Goal: Book appointment/travel/reservation

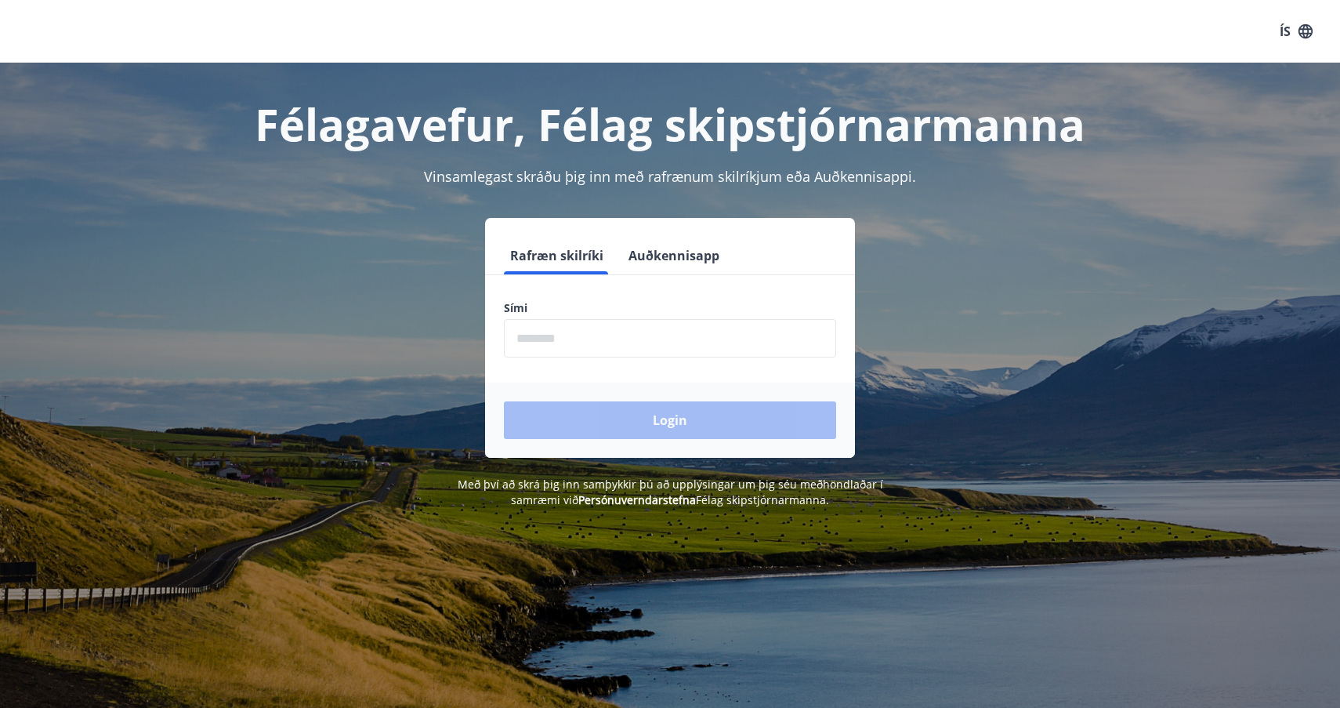
click at [627, 346] on input "phone" at bounding box center [670, 338] width 332 height 38
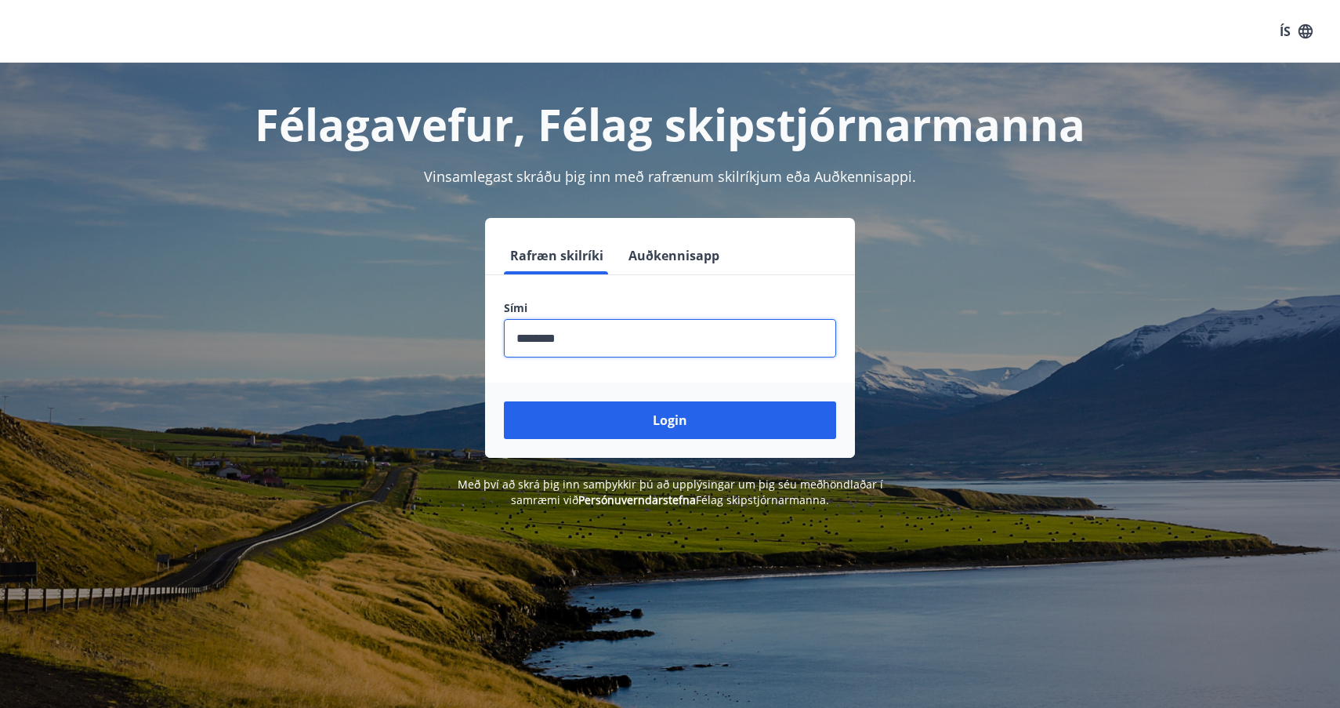
type input "********"
click at [670, 420] on button "Login" at bounding box center [670, 420] width 332 height 38
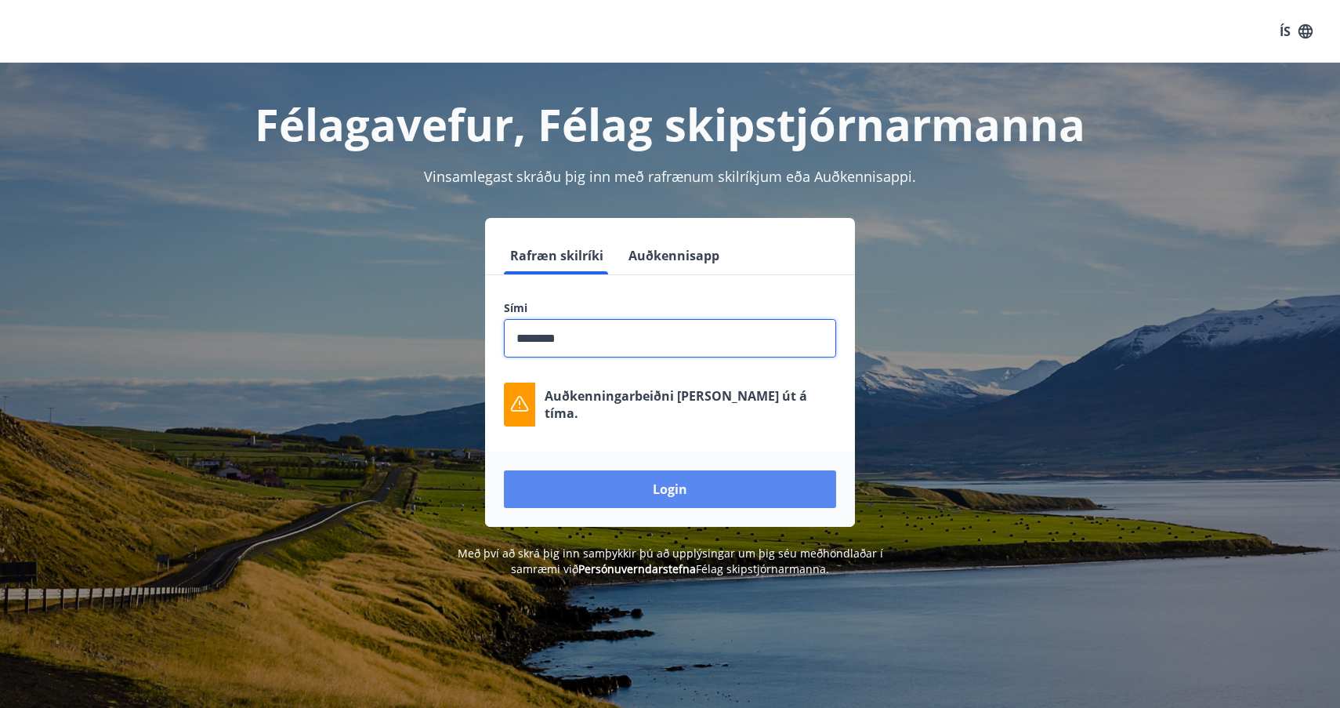
click at [667, 486] on button "Login" at bounding box center [670, 489] width 332 height 38
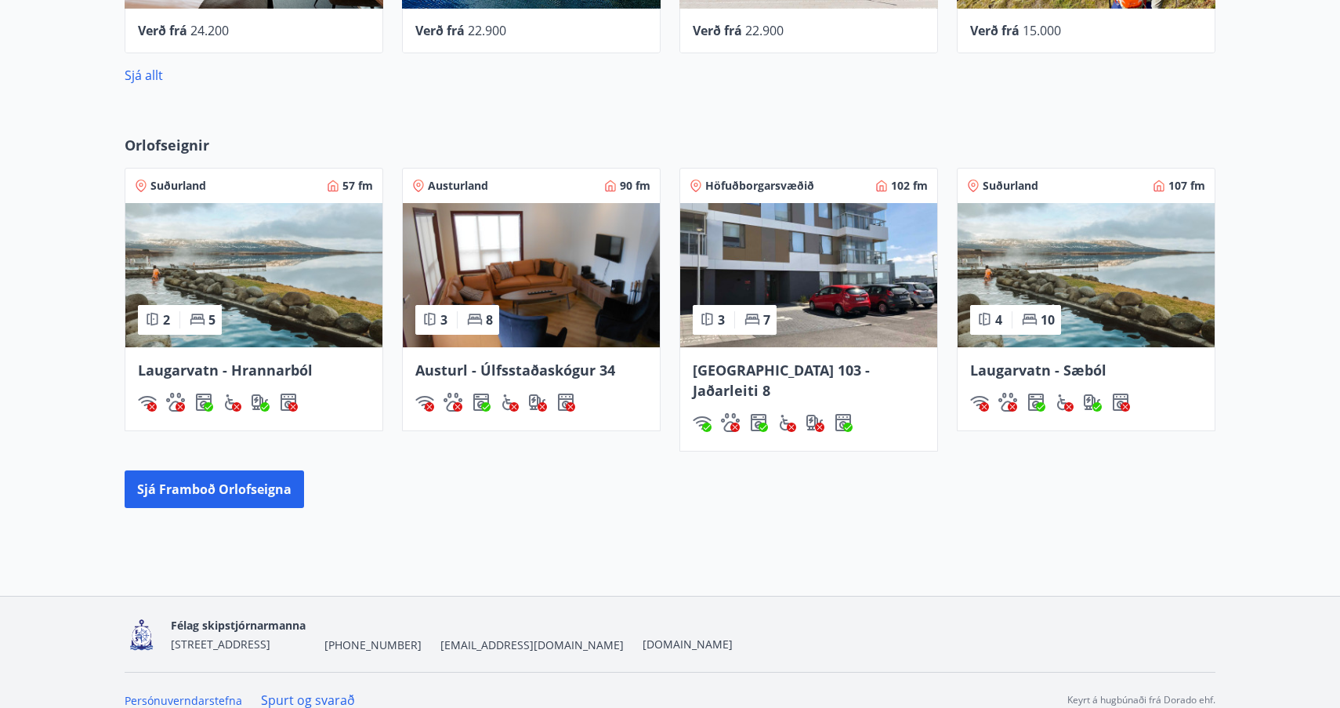
scroll to position [888, 0]
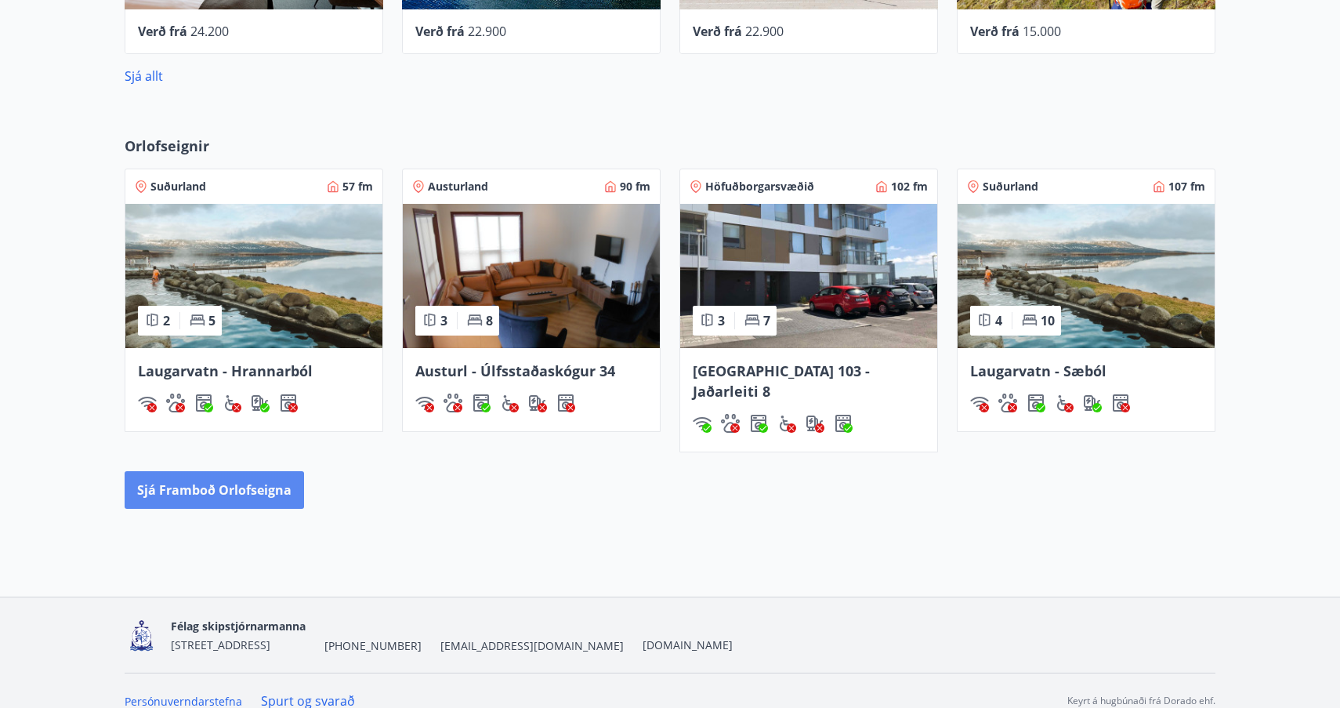
click at [188, 471] on button "Sjá framboð orlofseigna" at bounding box center [214, 490] width 179 height 38
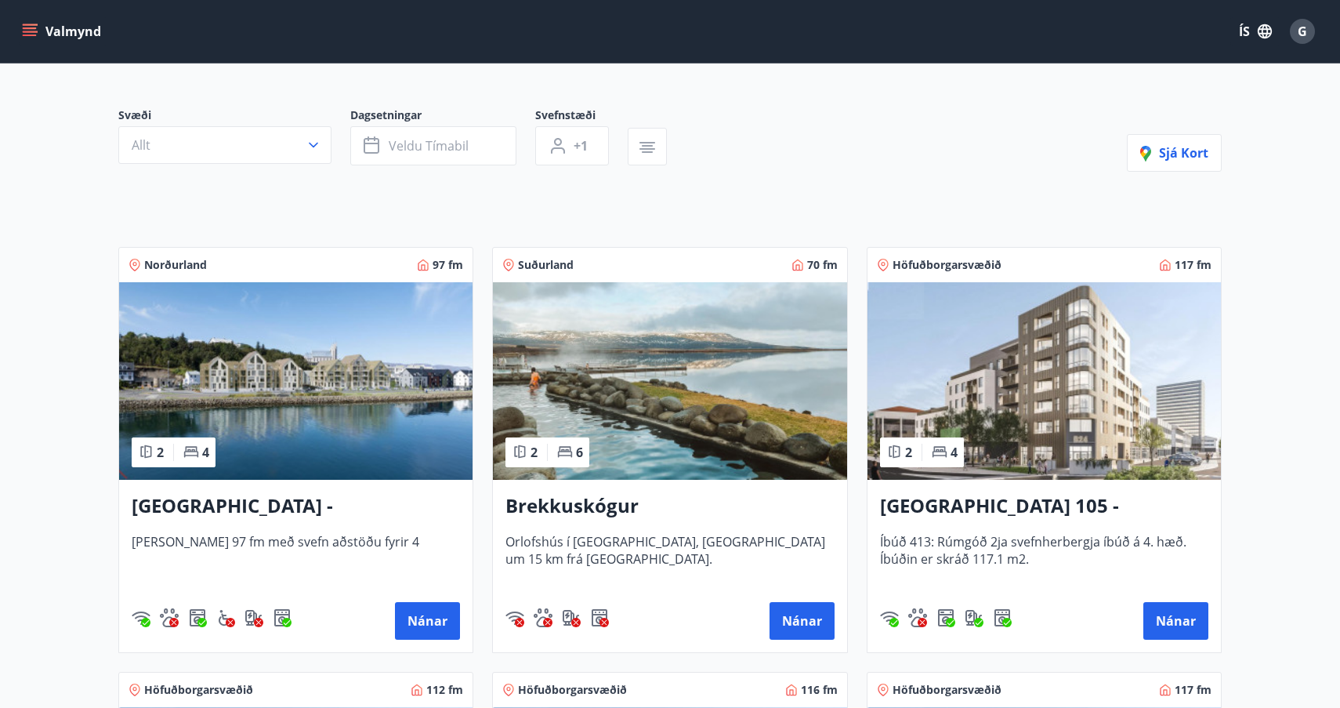
scroll to position [113, 0]
click at [313, 146] on icon "button" at bounding box center [313, 145] width 9 height 5
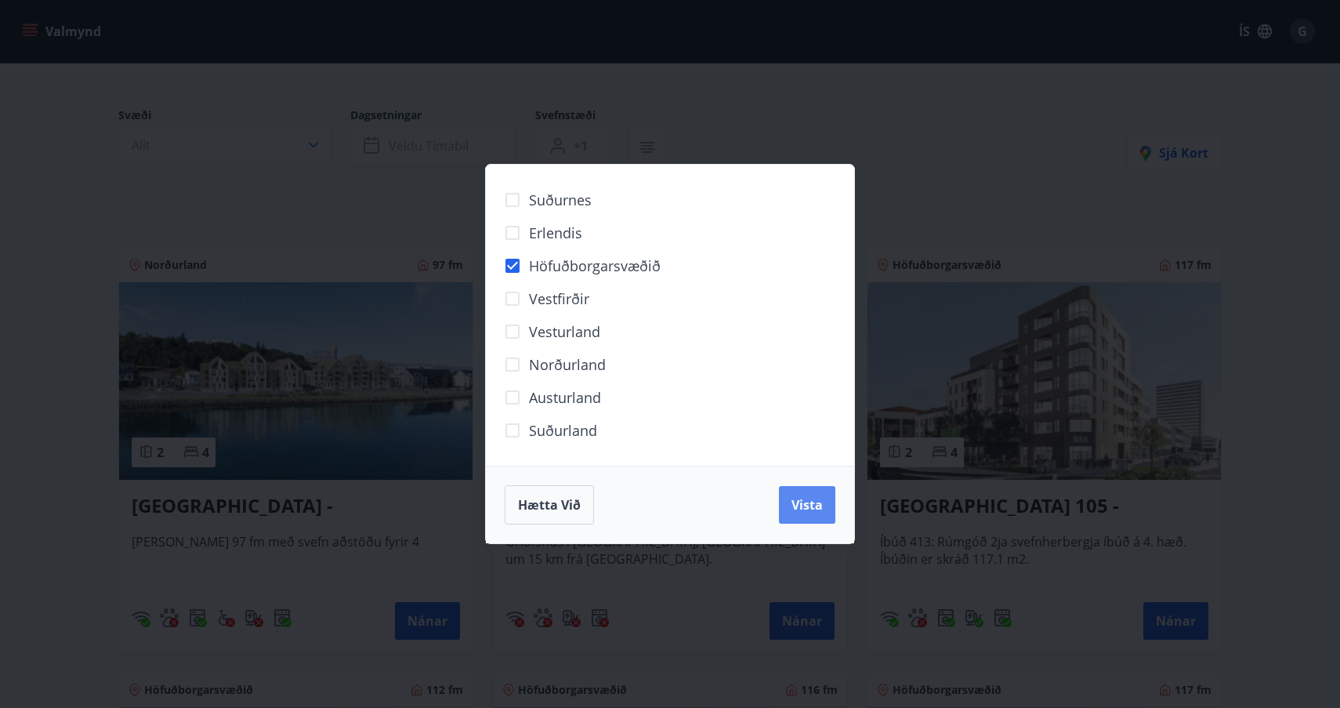
click at [807, 507] on span "Vista" at bounding box center [806, 504] width 31 height 17
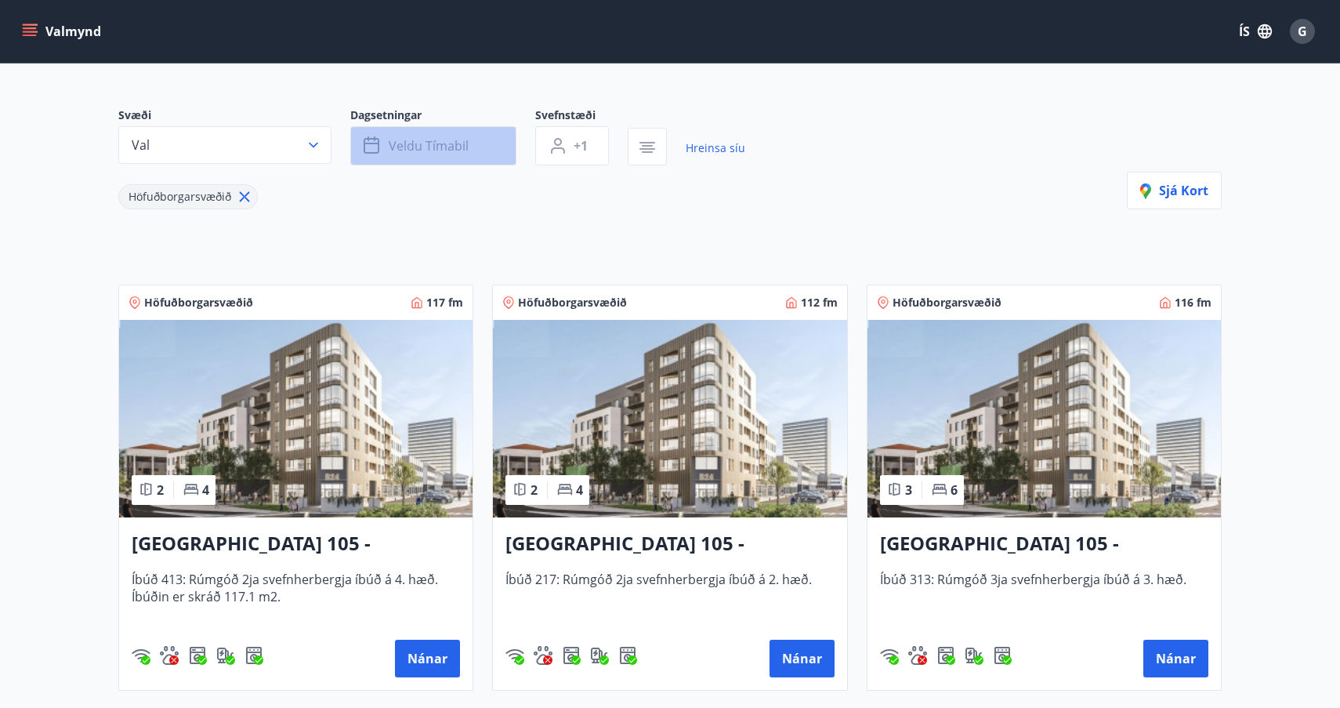
click at [369, 143] on icon "button" at bounding box center [372, 144] width 16 height 2
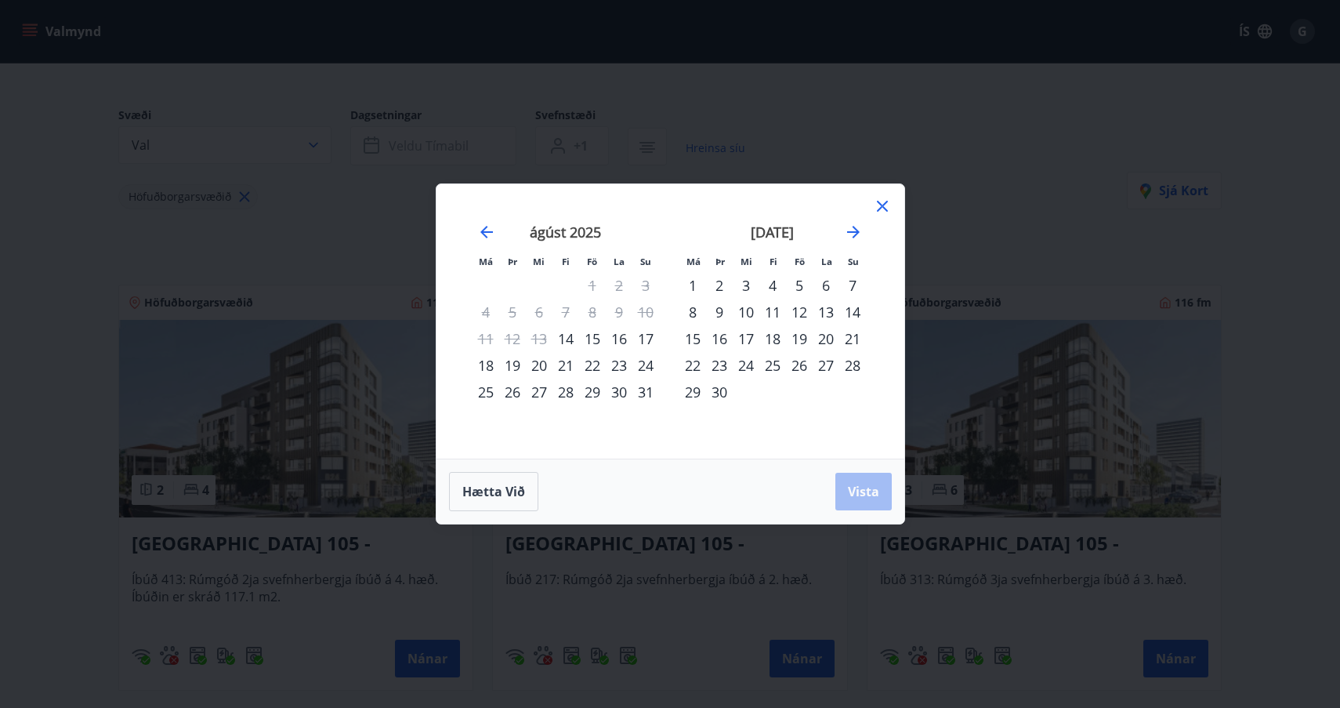
click at [483, 390] on div "25" at bounding box center [485, 391] width 27 height 27
click at [512, 393] on div "26" at bounding box center [512, 391] width 27 height 27
click at [536, 395] on div "27" at bounding box center [539, 391] width 27 height 27
click at [566, 393] on div "28" at bounding box center [565, 391] width 27 height 27
click at [595, 396] on div "29" at bounding box center [592, 391] width 27 height 27
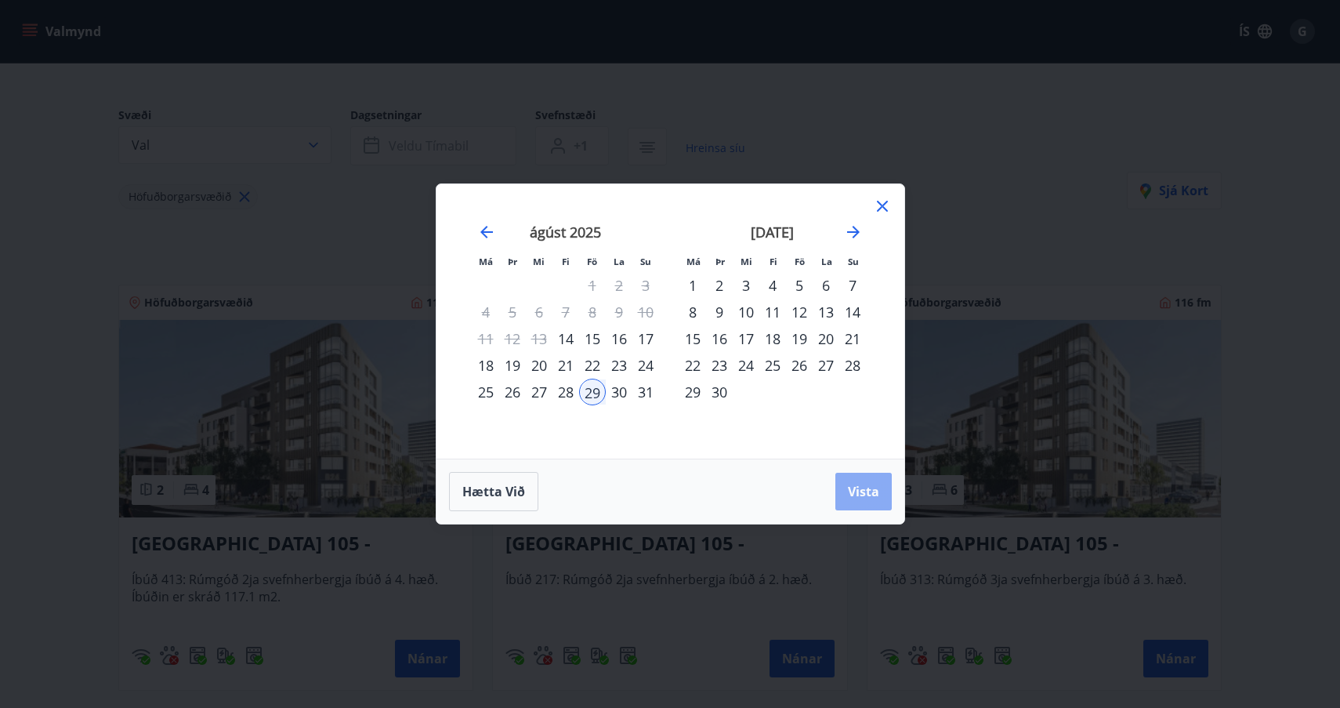
click at [867, 490] on span "Vista" at bounding box center [863, 491] width 31 height 17
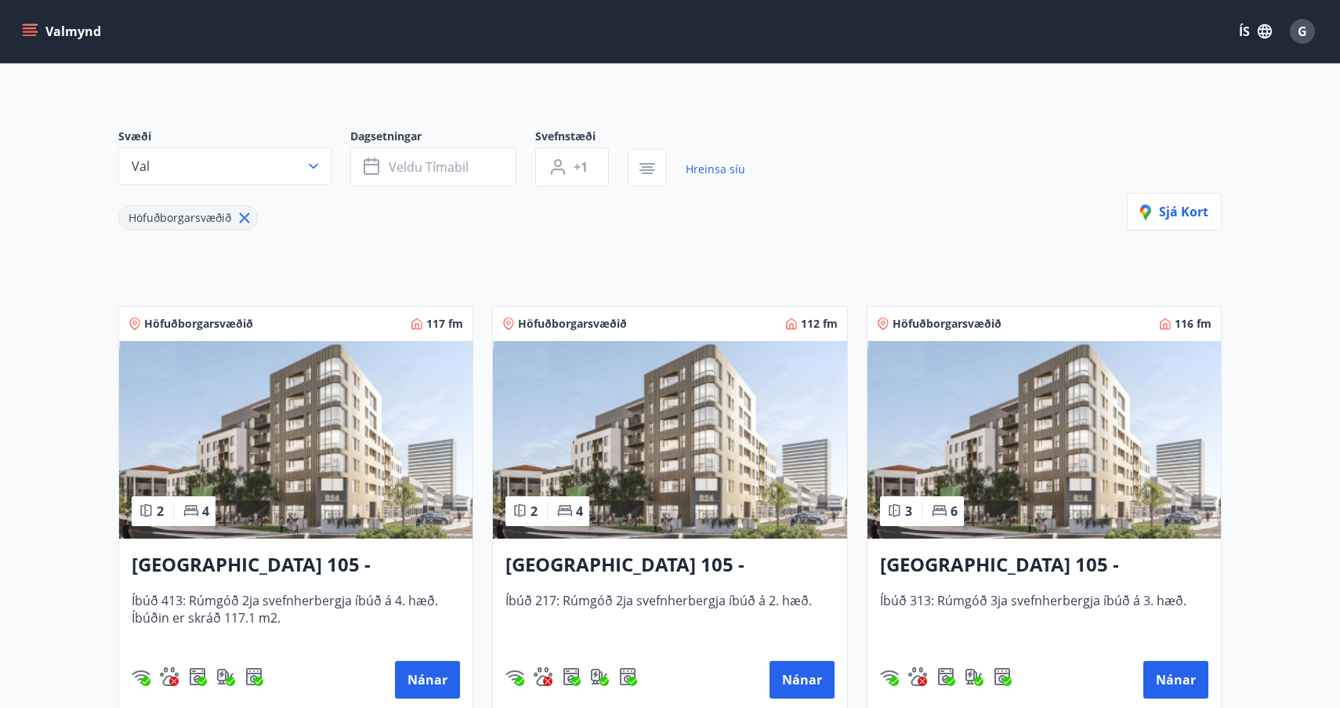
scroll to position [90, 0]
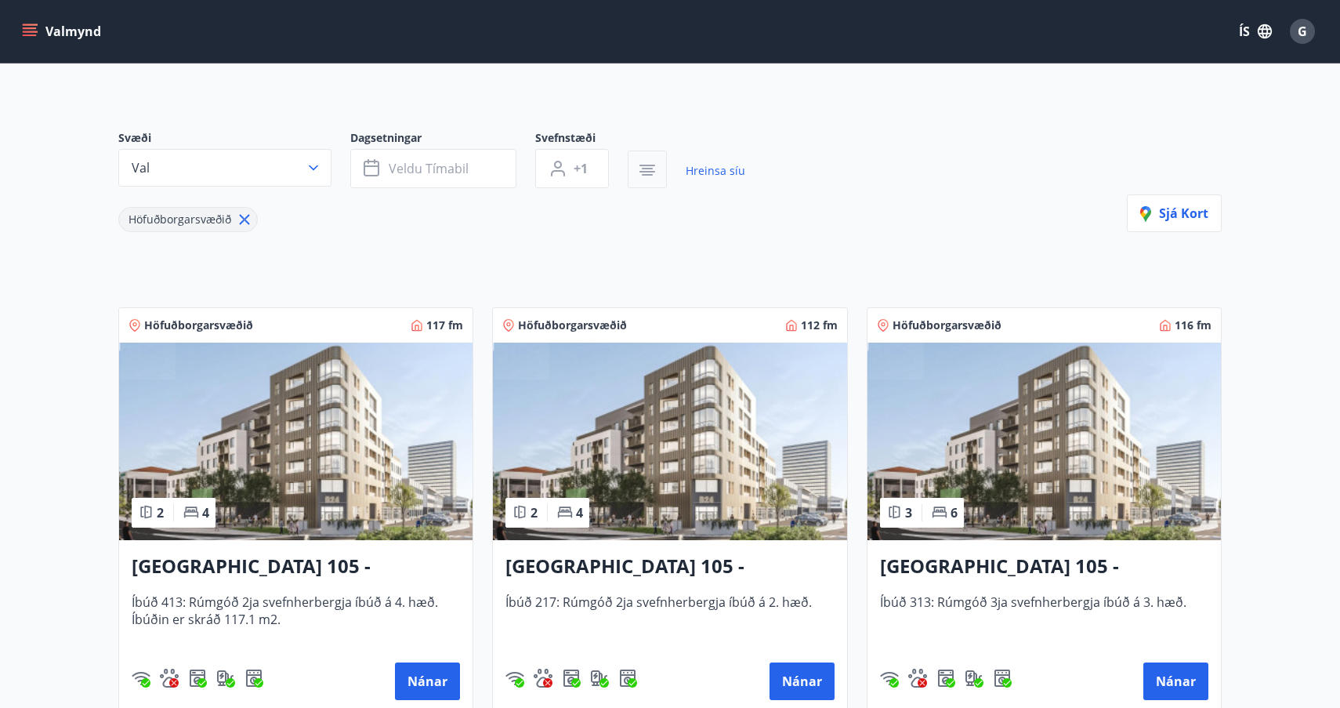
click at [646, 170] on icon "button" at bounding box center [647, 170] width 19 height 19
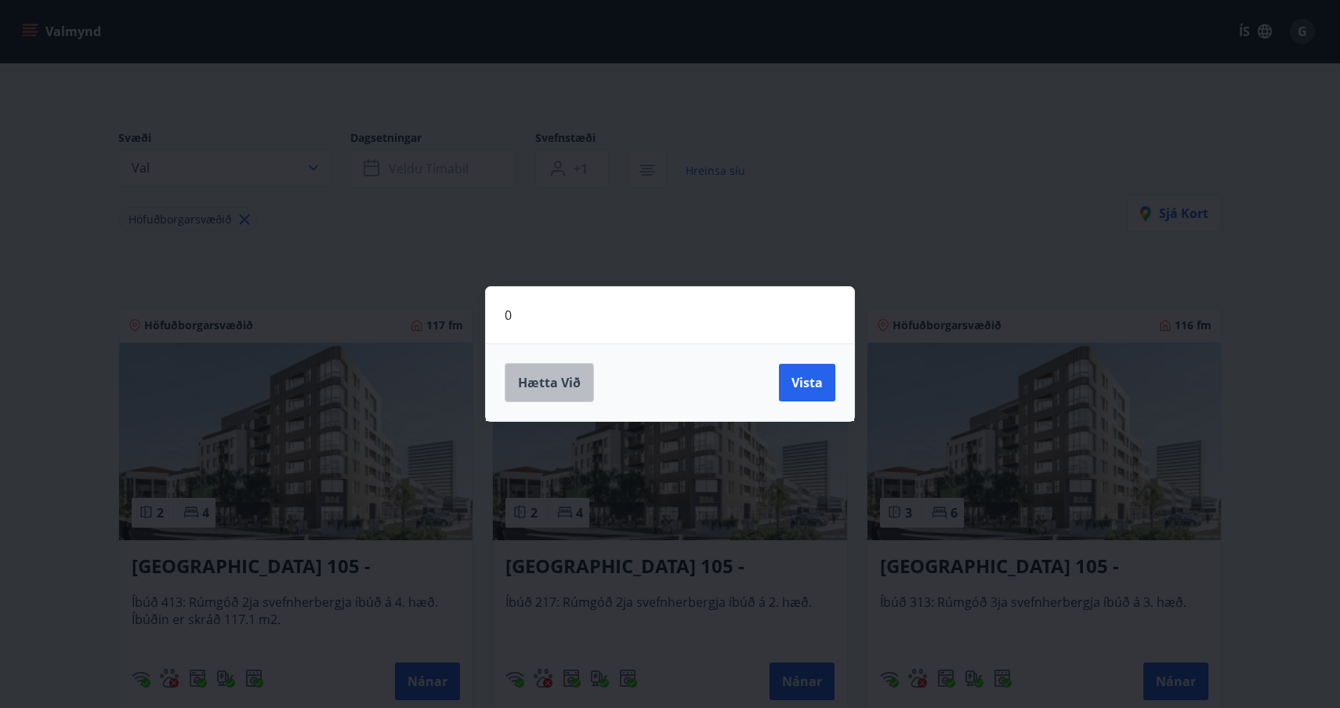
click at [556, 375] on span "Hætta við" at bounding box center [549, 382] width 63 height 17
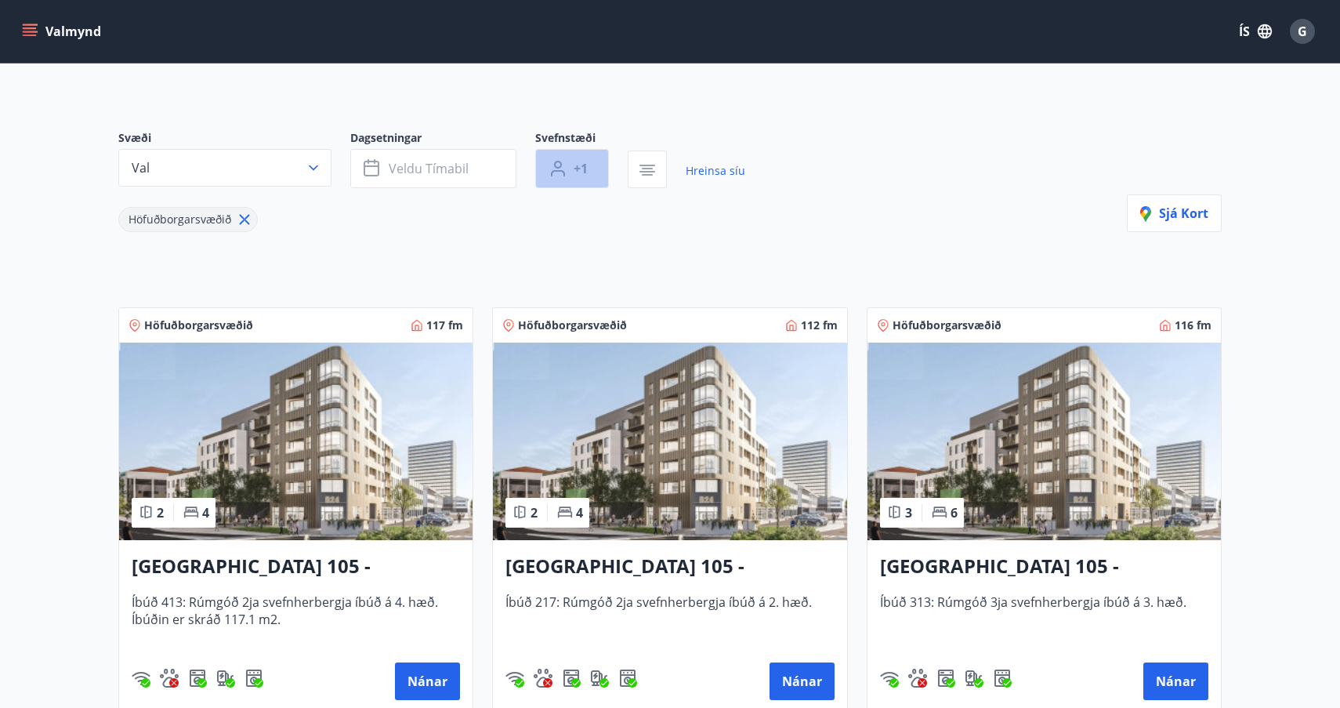
click at [570, 168] on button "+1" at bounding box center [572, 168] width 74 height 39
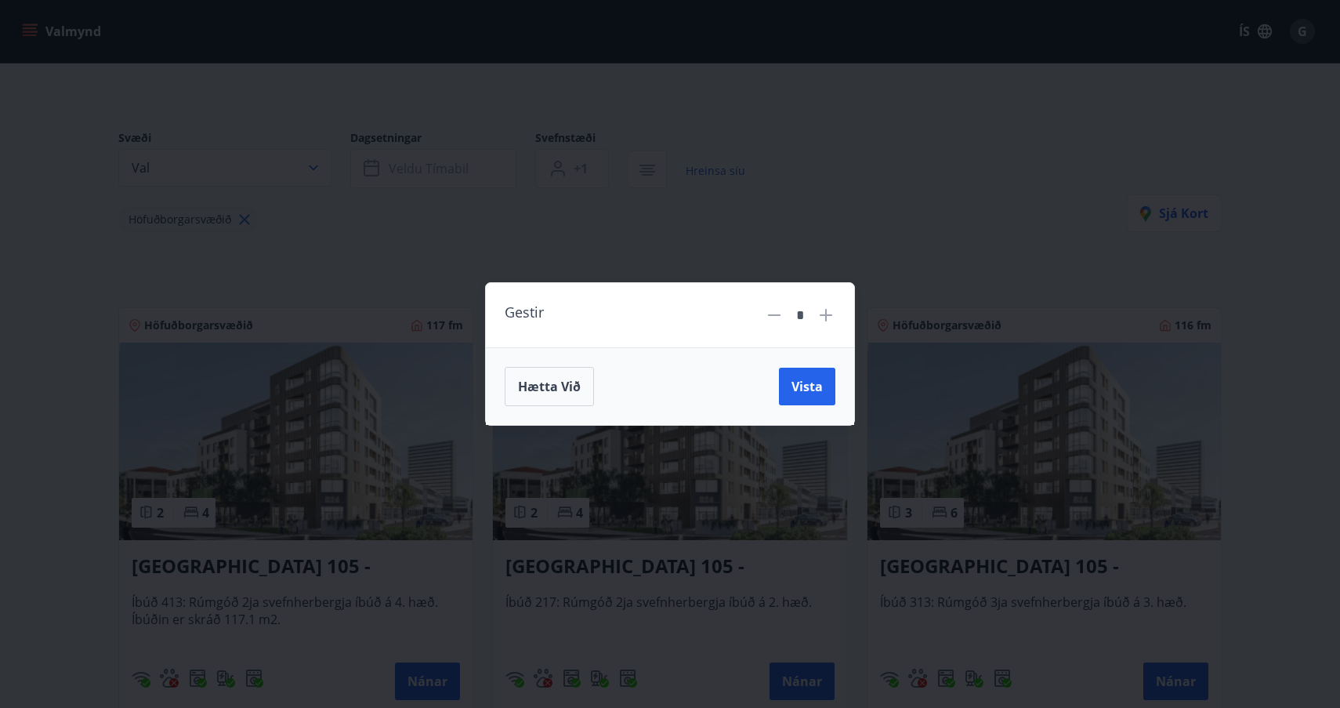
click at [831, 319] on icon at bounding box center [825, 315] width 19 height 19
type input "*"
click at [809, 384] on span "Vista" at bounding box center [806, 386] width 31 height 17
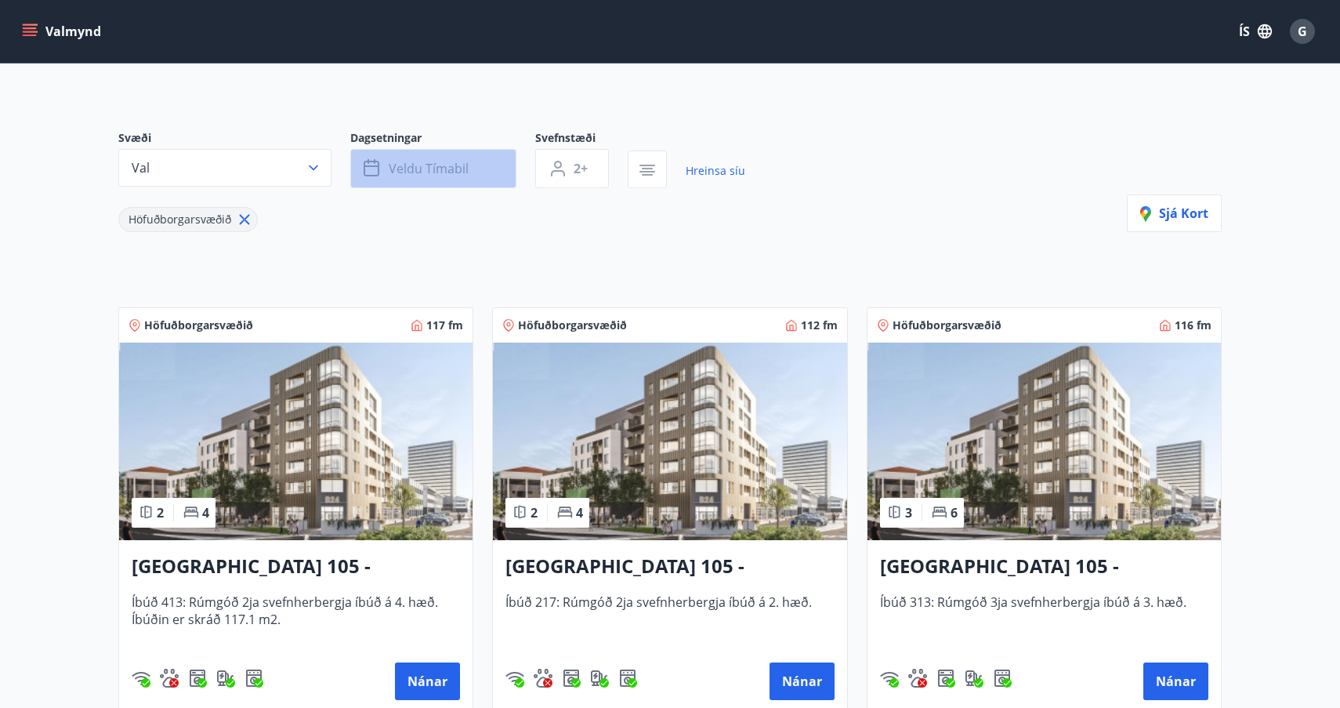
click at [417, 166] on span "Veldu tímabil" at bounding box center [429, 168] width 80 height 17
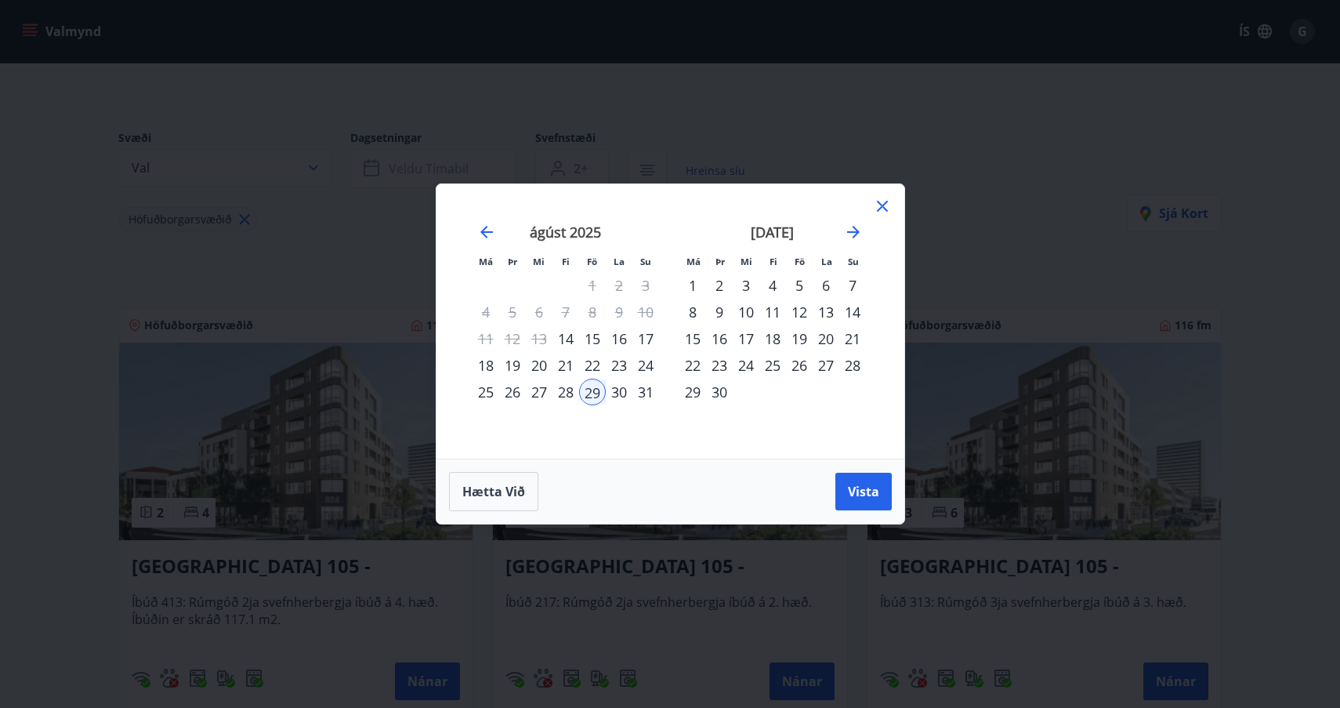
click at [483, 392] on div "25" at bounding box center [485, 391] width 27 height 27
click at [515, 393] on div "26" at bounding box center [512, 391] width 27 height 27
click at [539, 390] on div "27" at bounding box center [539, 391] width 27 height 27
click at [570, 392] on div "28" at bounding box center [565, 391] width 27 height 27
click at [593, 394] on div "29" at bounding box center [592, 391] width 27 height 27
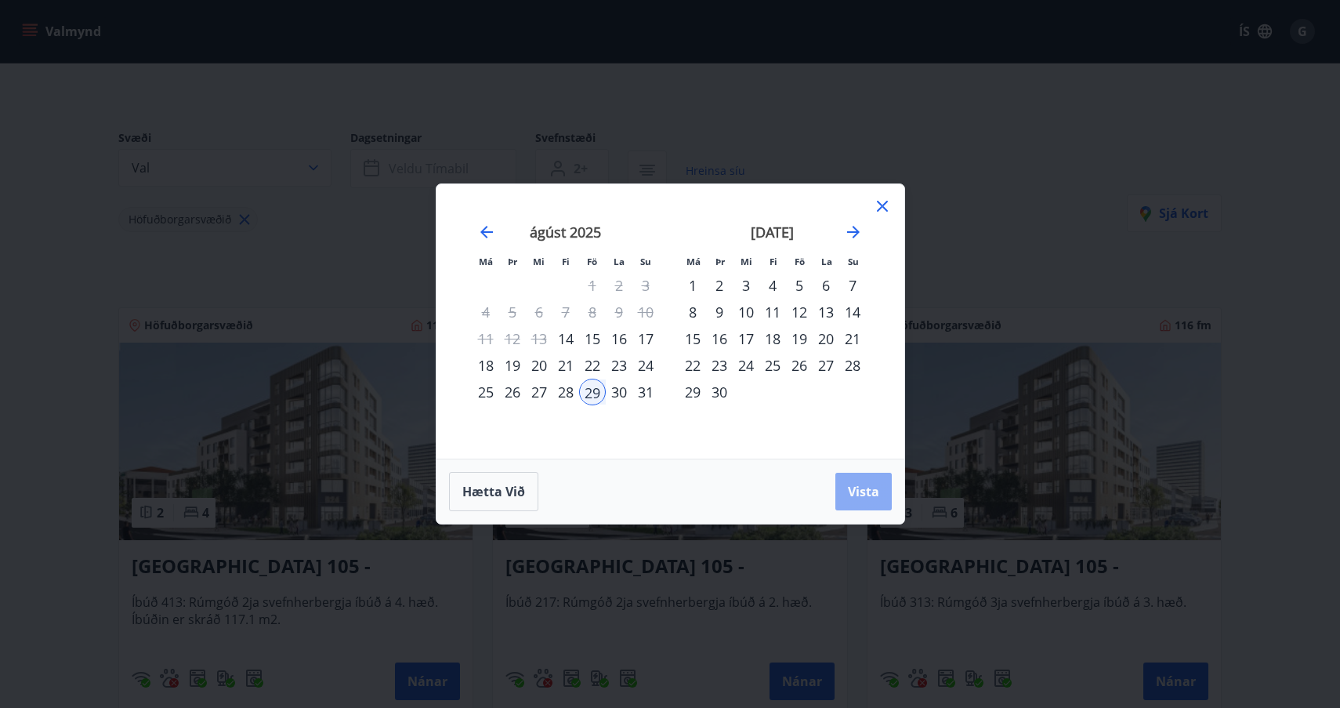
click at [858, 500] on button "Vista" at bounding box center [863, 491] width 56 height 38
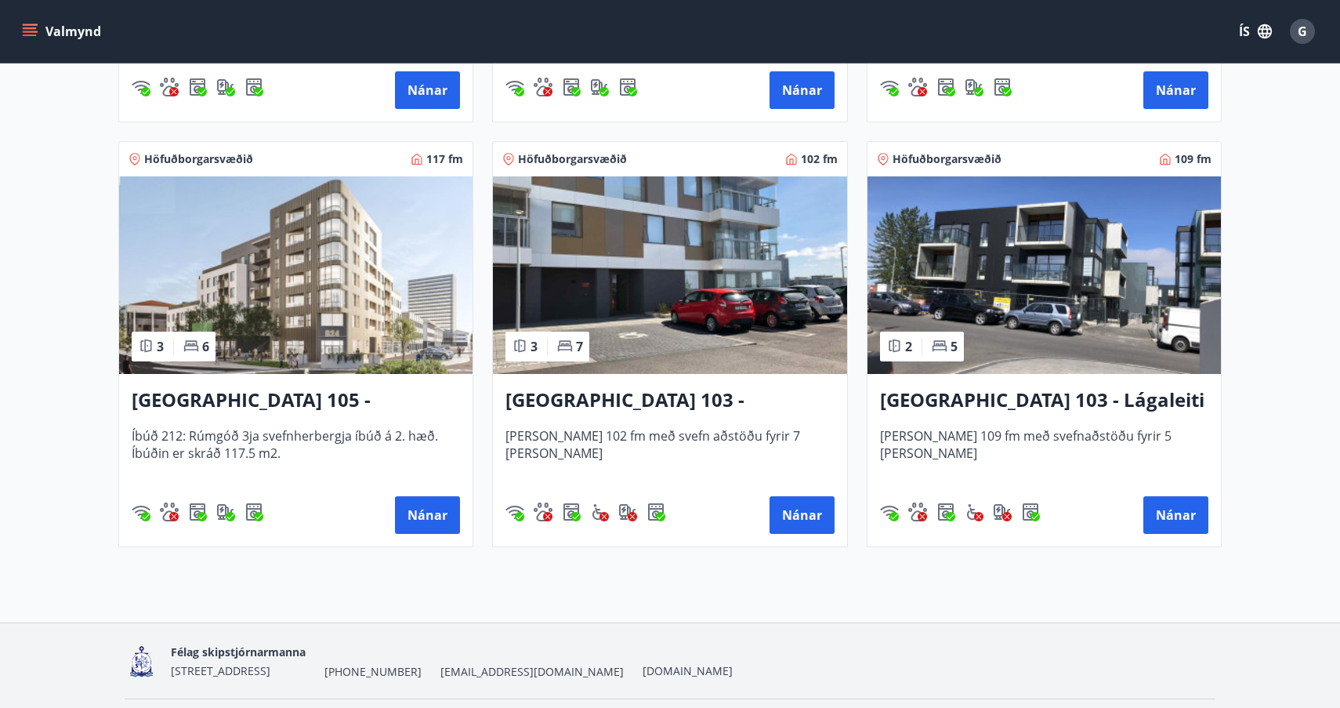
scroll to position [691, 0]
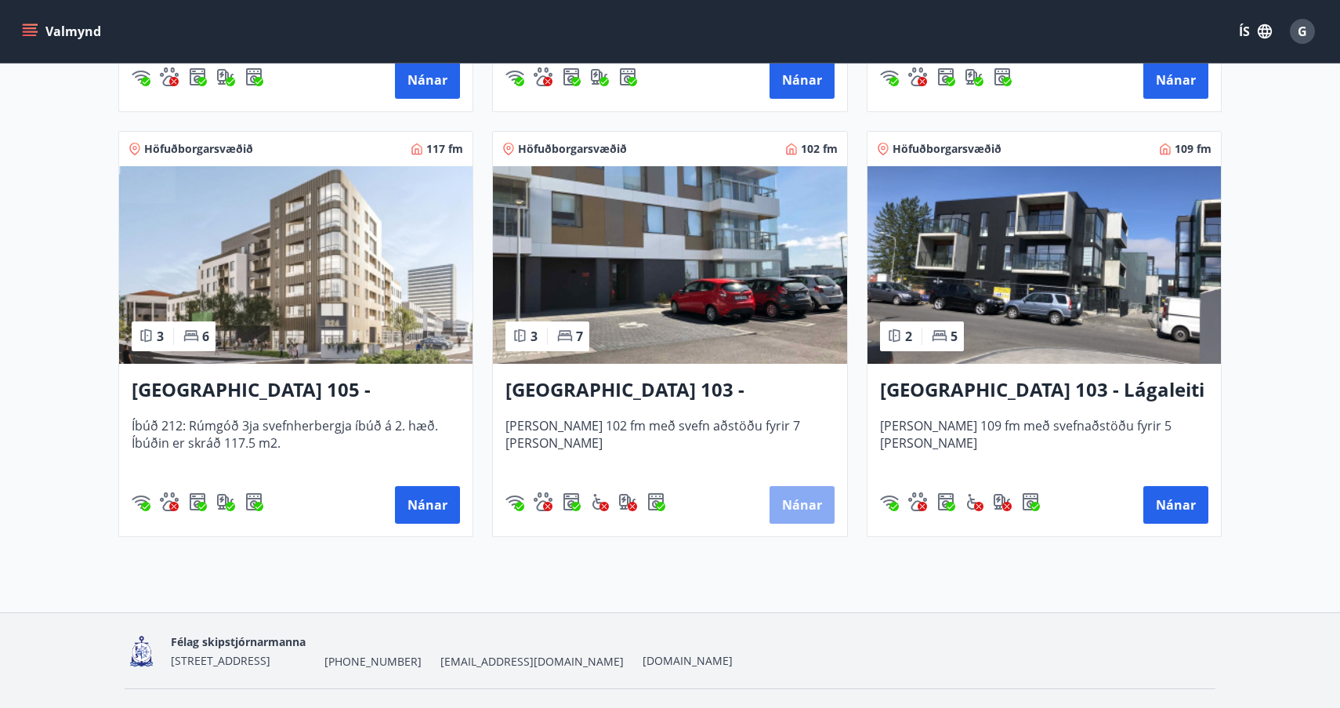
click at [805, 494] on button "Nánar" at bounding box center [801, 505] width 65 height 38
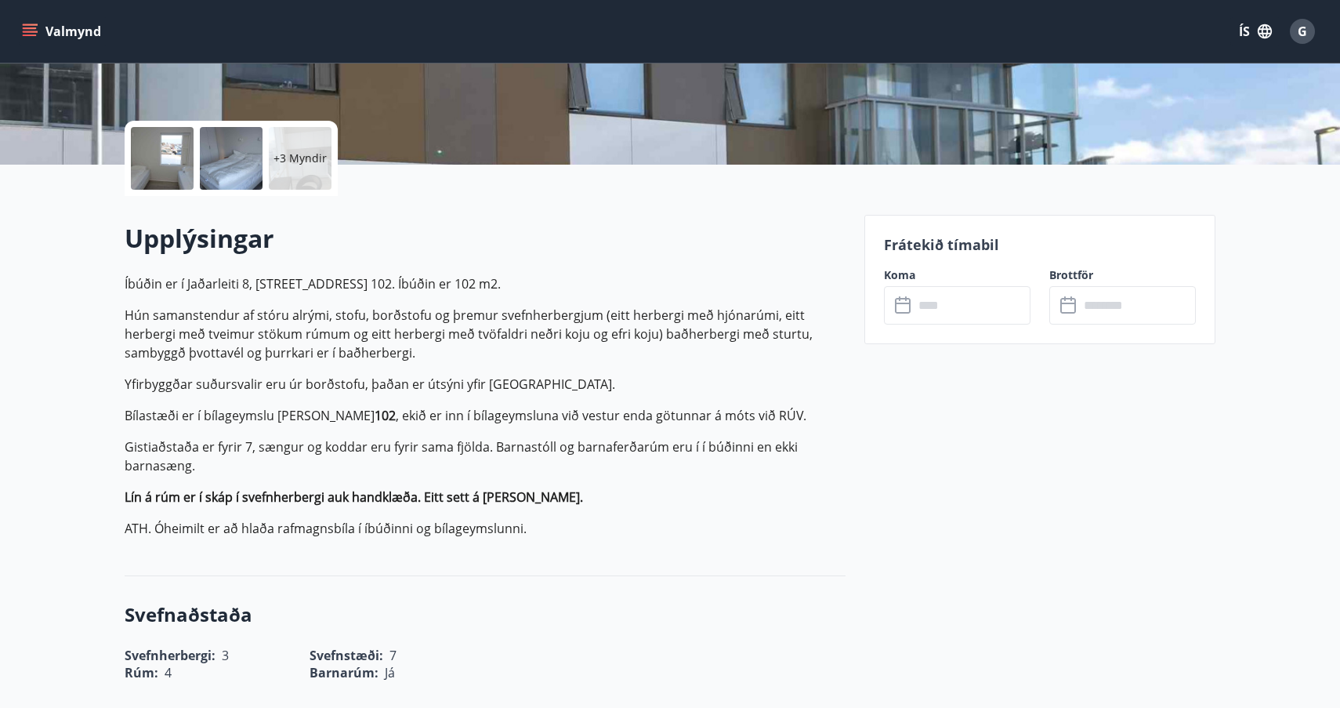
scroll to position [308, 0]
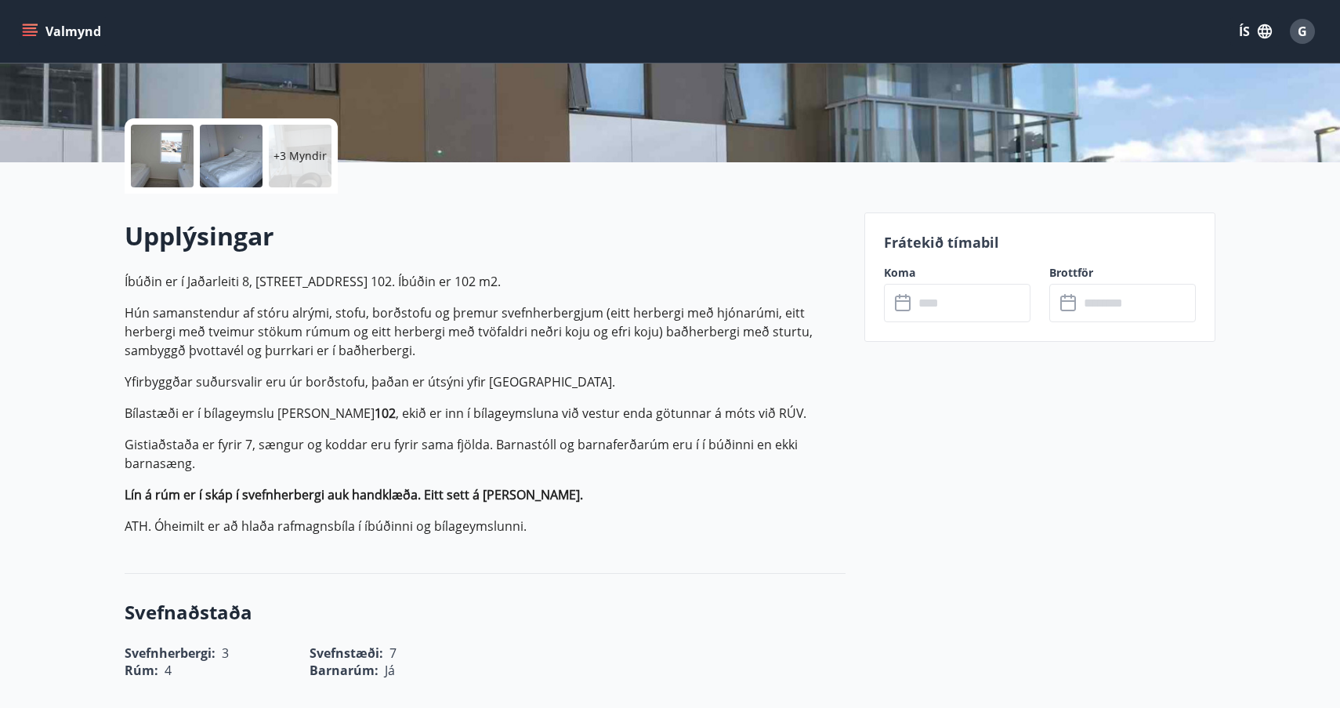
click at [900, 308] on icon at bounding box center [904, 303] width 19 height 19
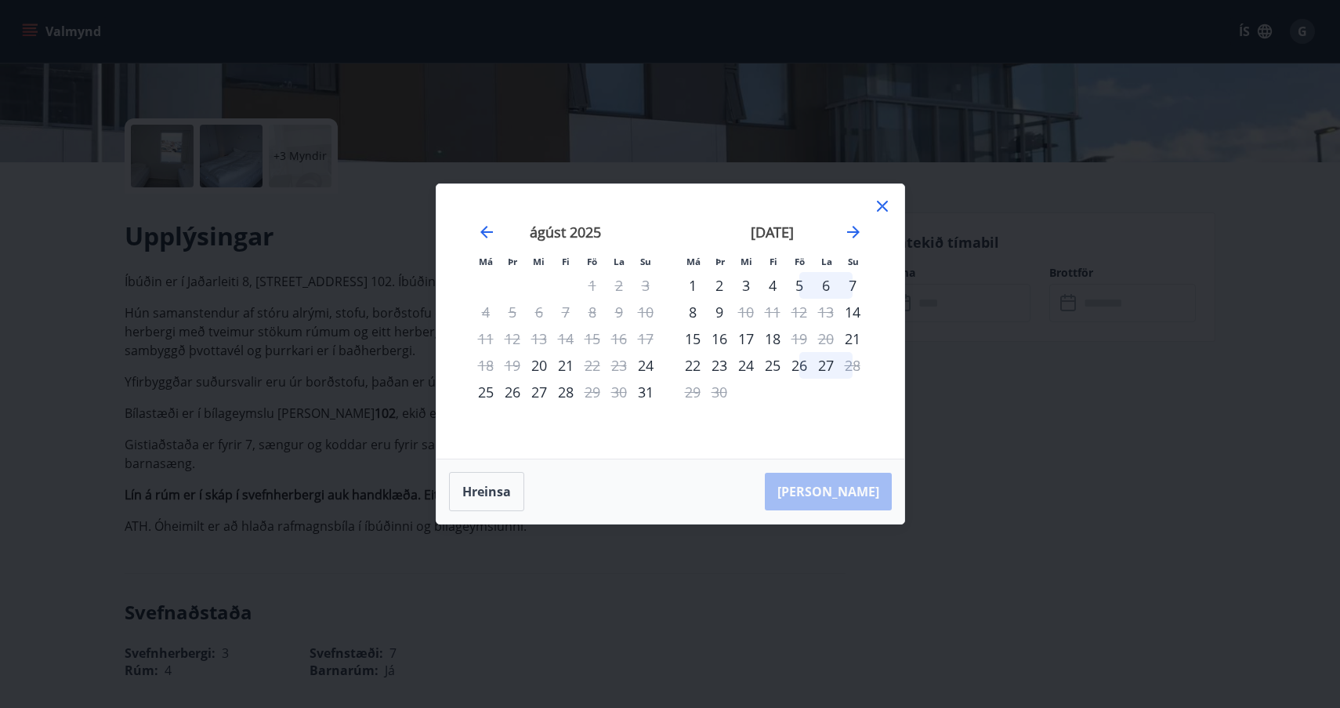
click at [881, 202] on icon at bounding box center [882, 206] width 19 height 19
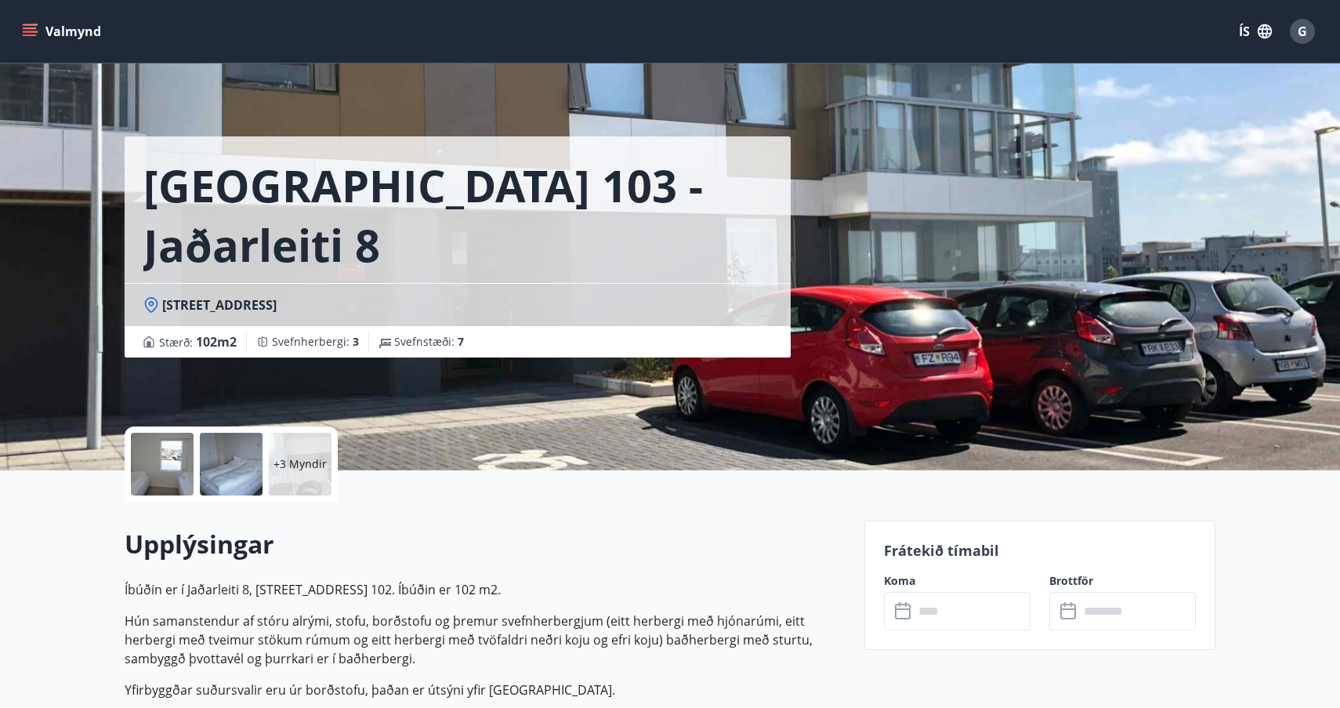
scroll to position [0, 0]
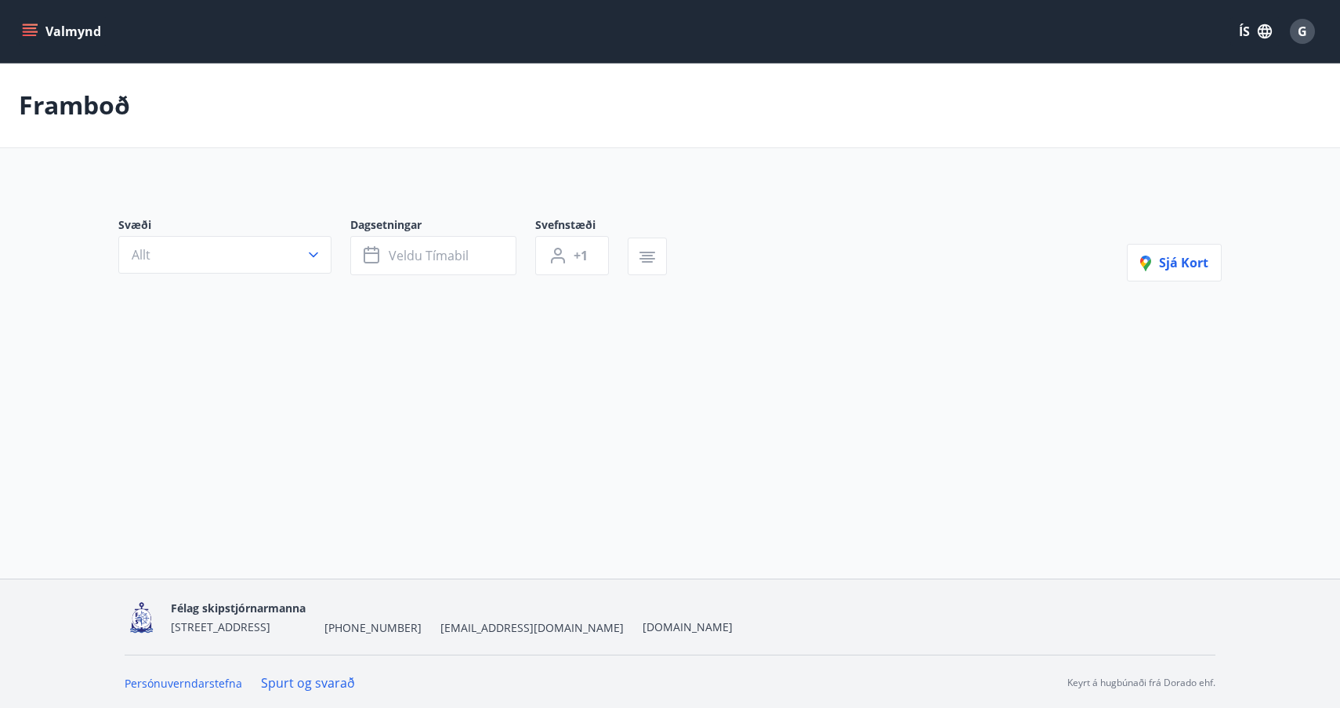
type input "*"
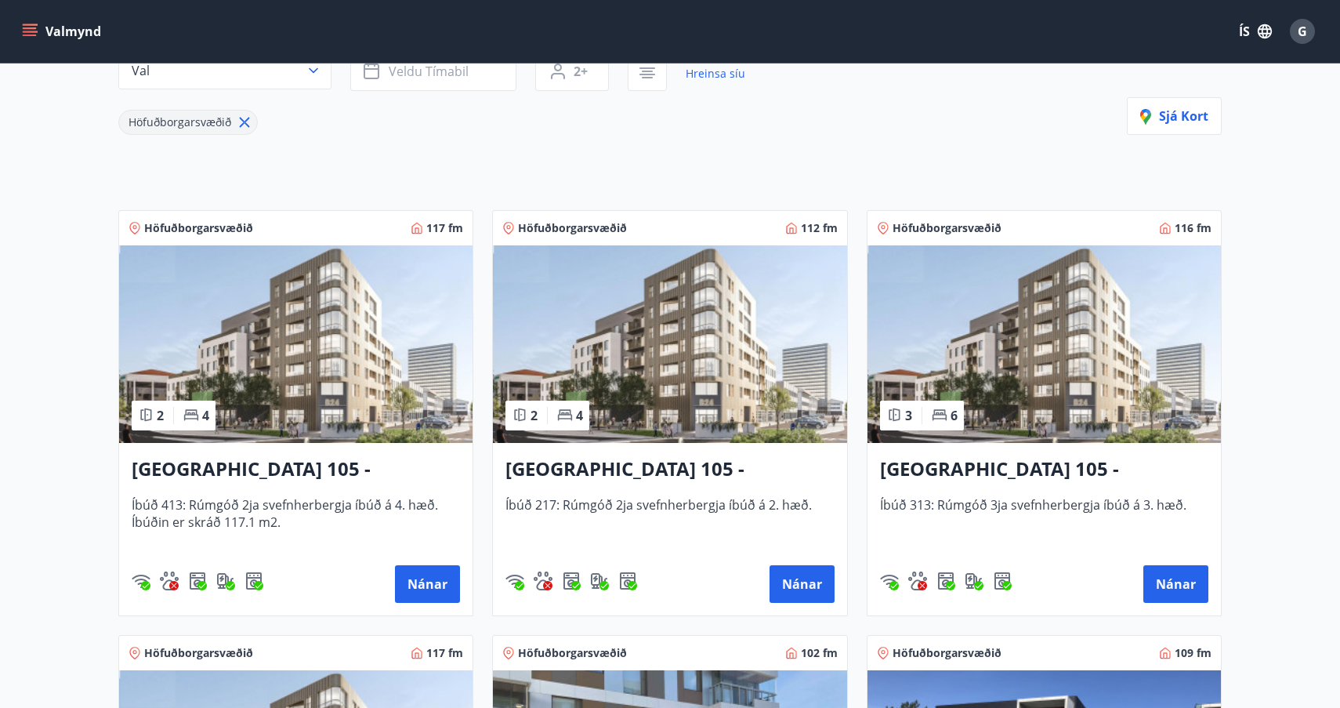
scroll to position [188, 0]
click at [436, 581] on button "Nánar" at bounding box center [427, 583] width 65 height 38
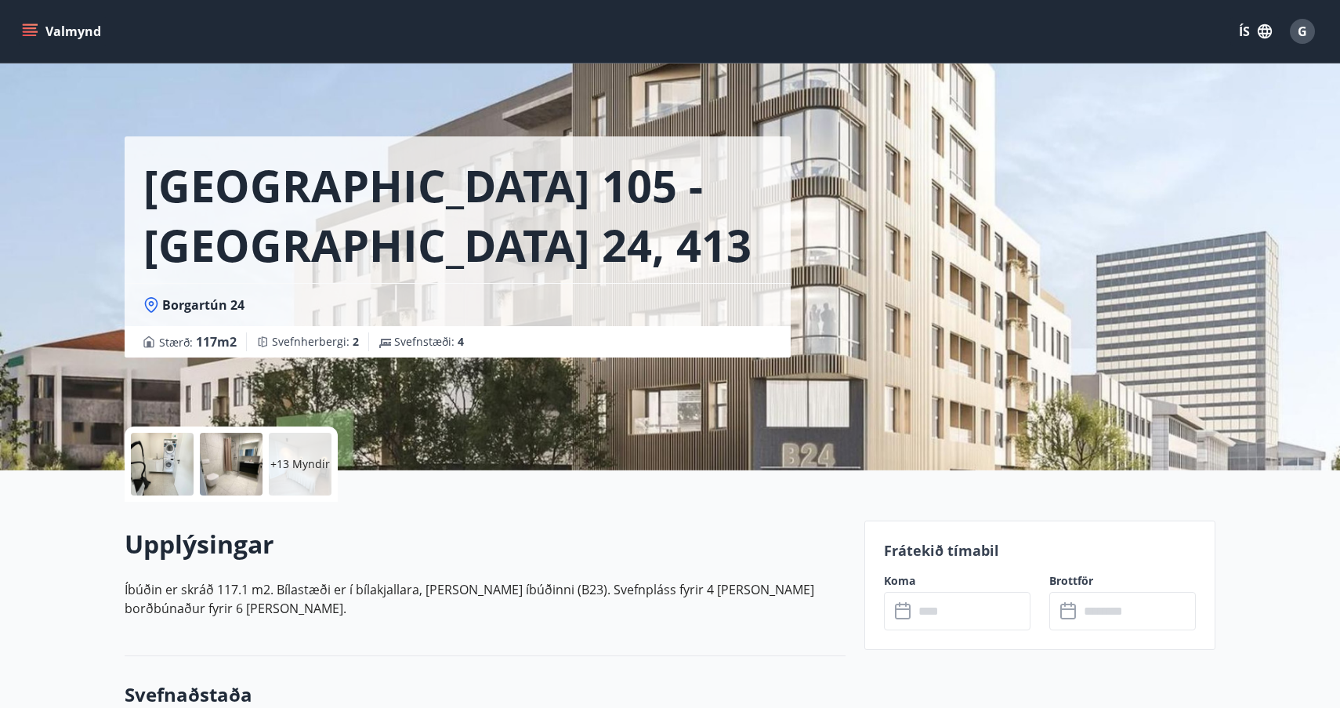
click at [904, 613] on icon at bounding box center [904, 611] width 19 height 19
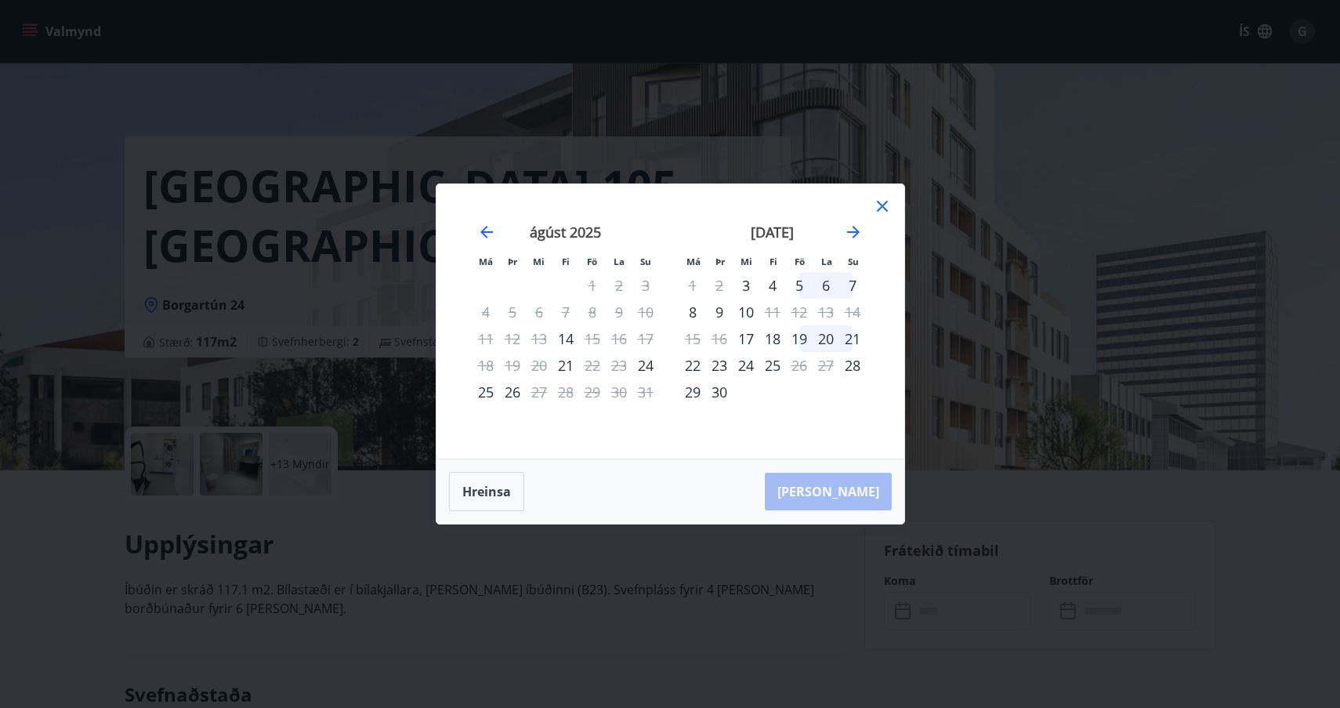
click at [880, 202] on icon at bounding box center [882, 206] width 19 height 19
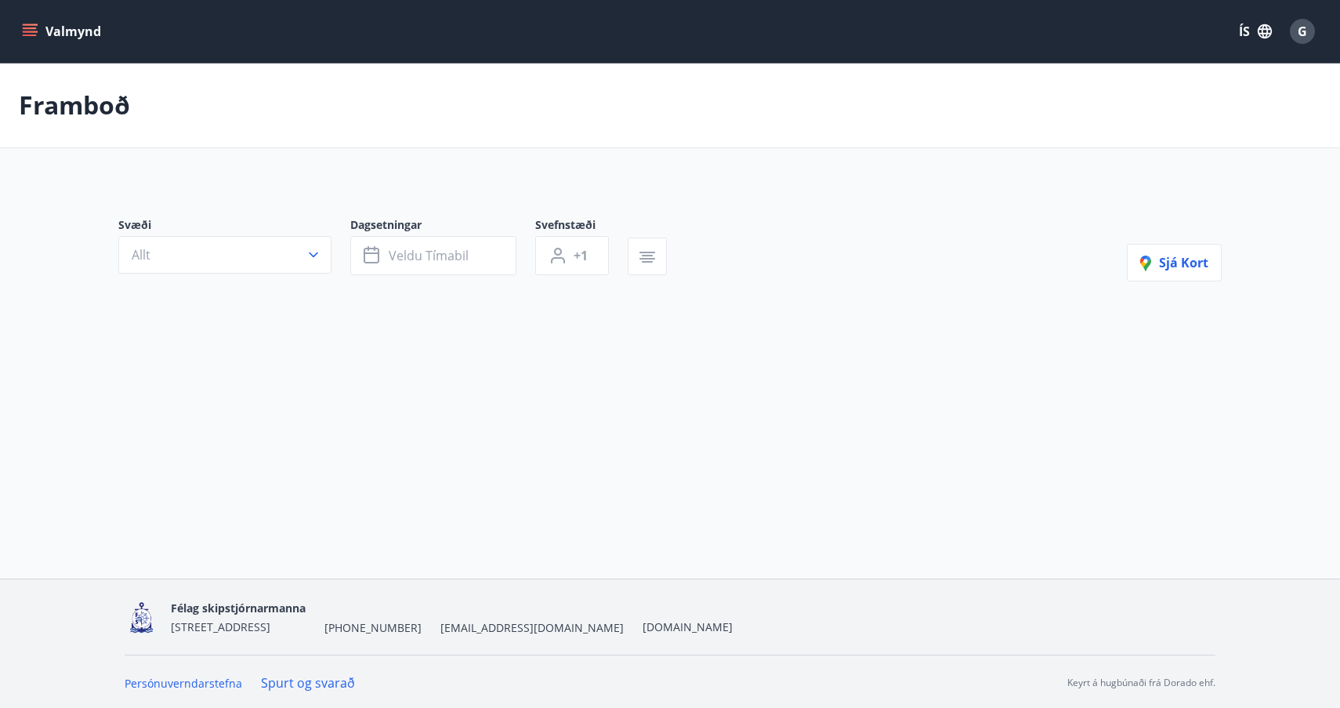
type input "*"
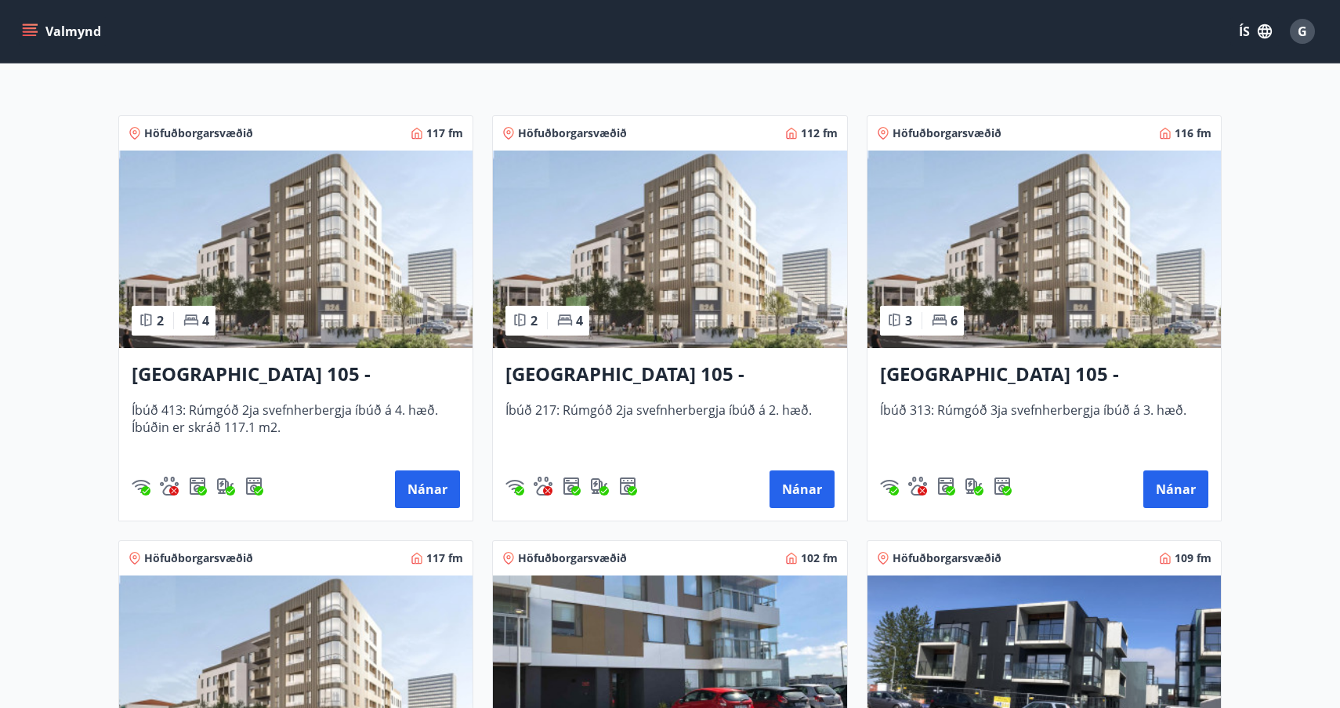
scroll to position [279, 0]
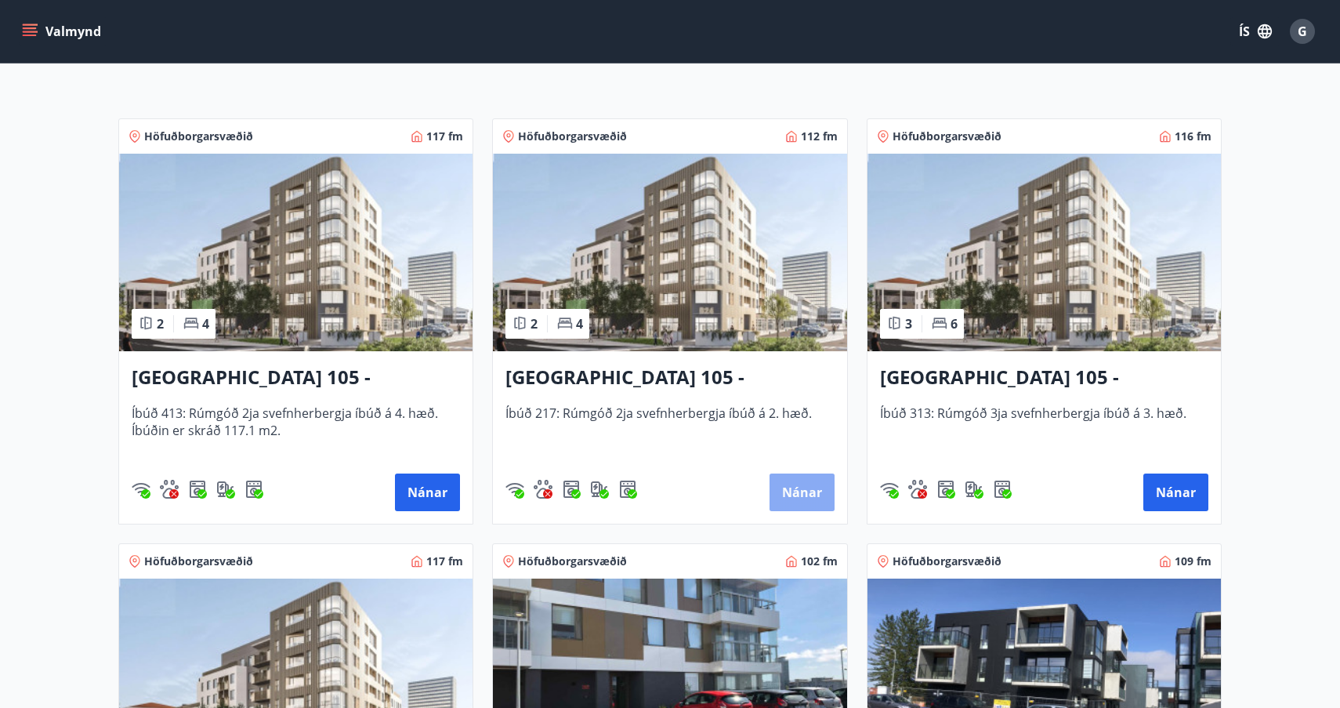
click at [797, 493] on button "Nánar" at bounding box center [801, 492] width 65 height 38
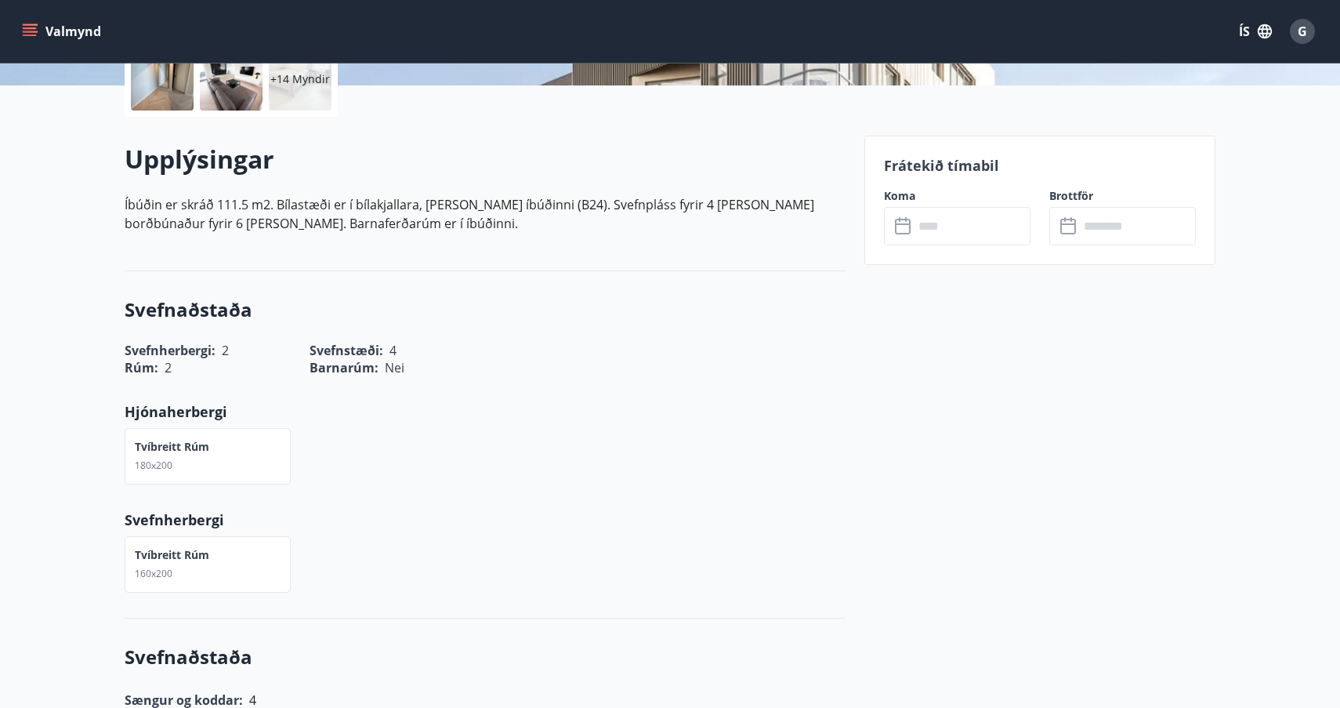
scroll to position [395, 0]
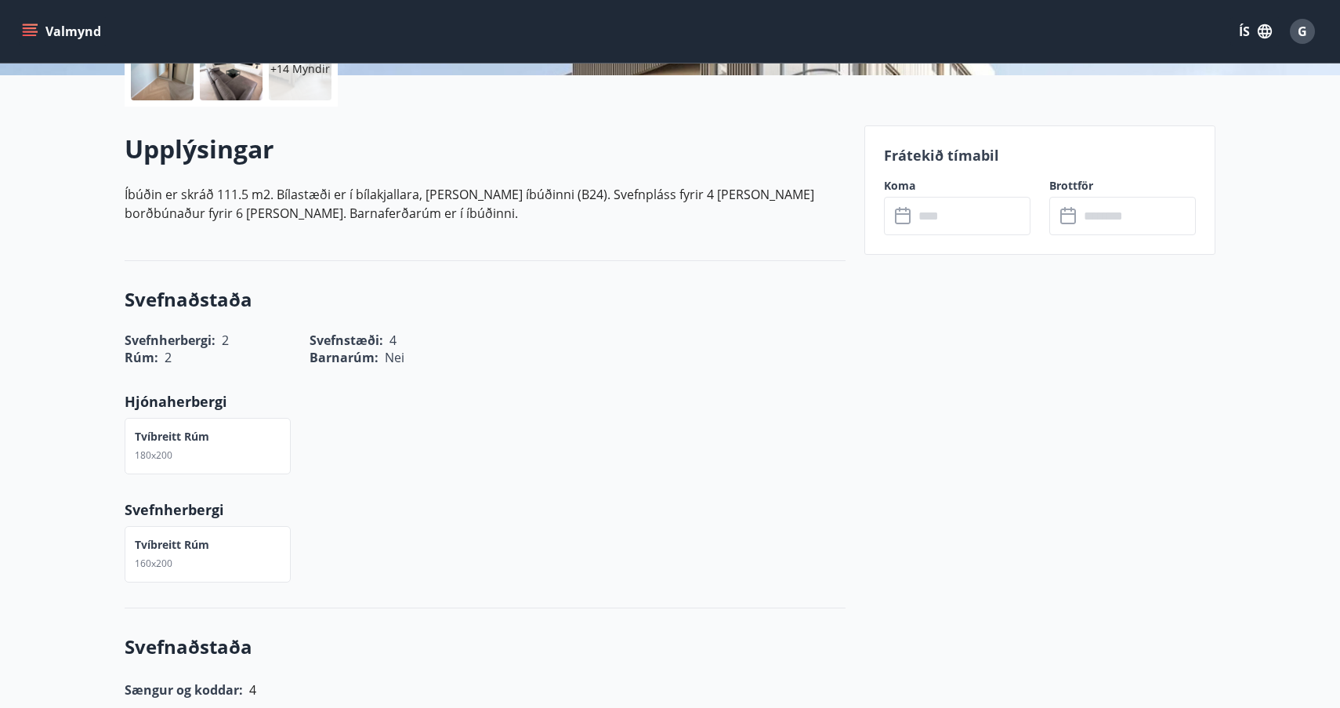
click at [902, 217] on icon at bounding box center [904, 216] width 19 height 19
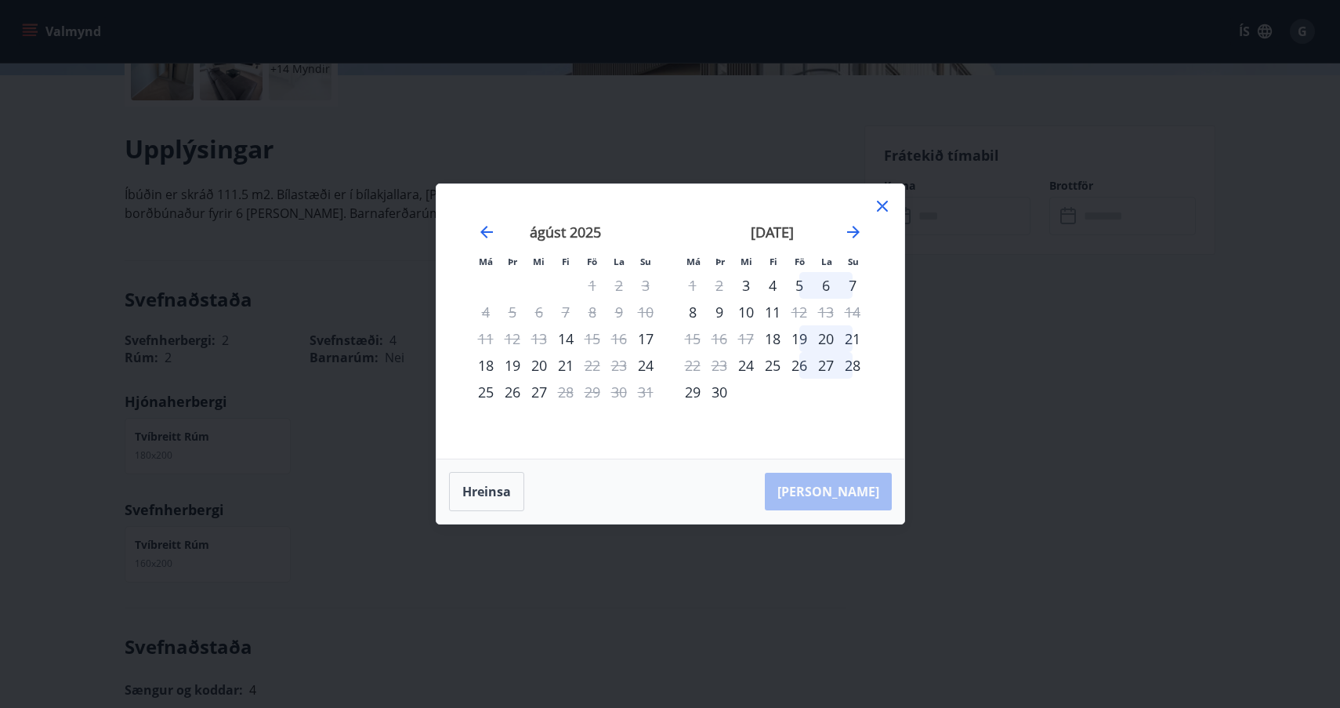
click at [882, 203] on icon at bounding box center [882, 206] width 19 height 19
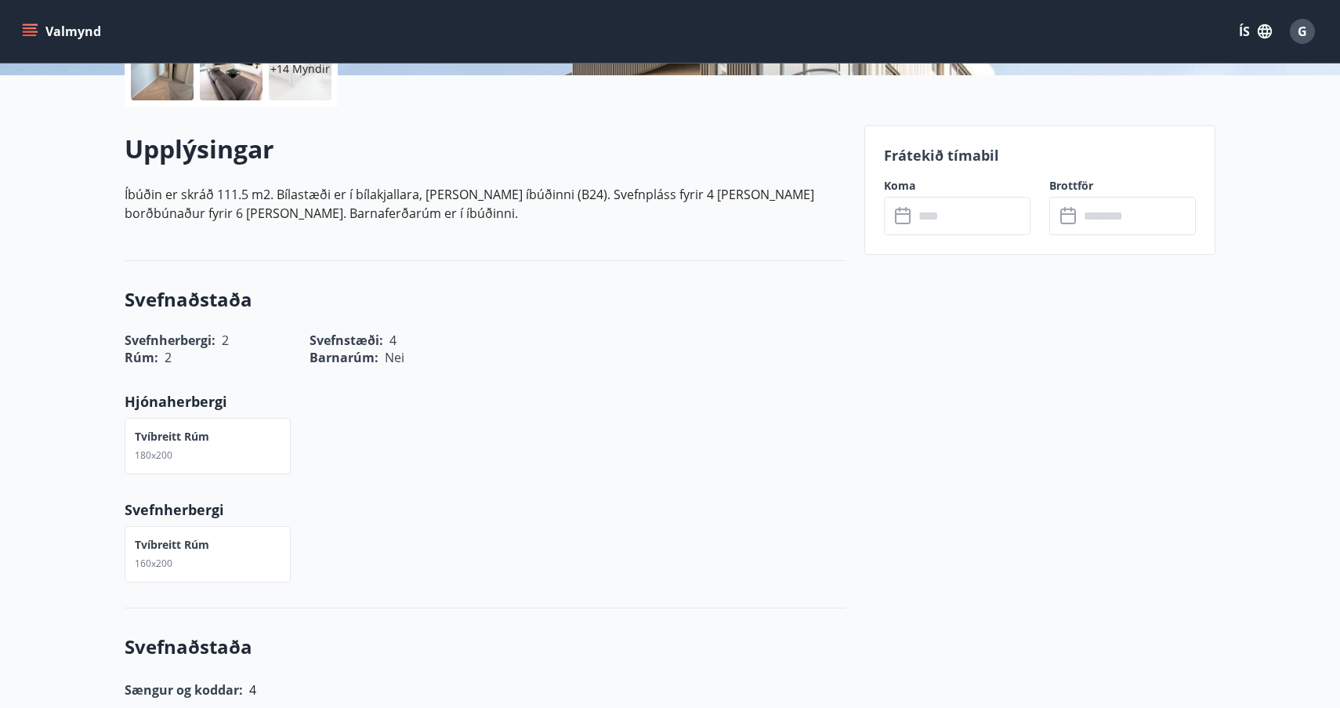
scroll to position [393, 0]
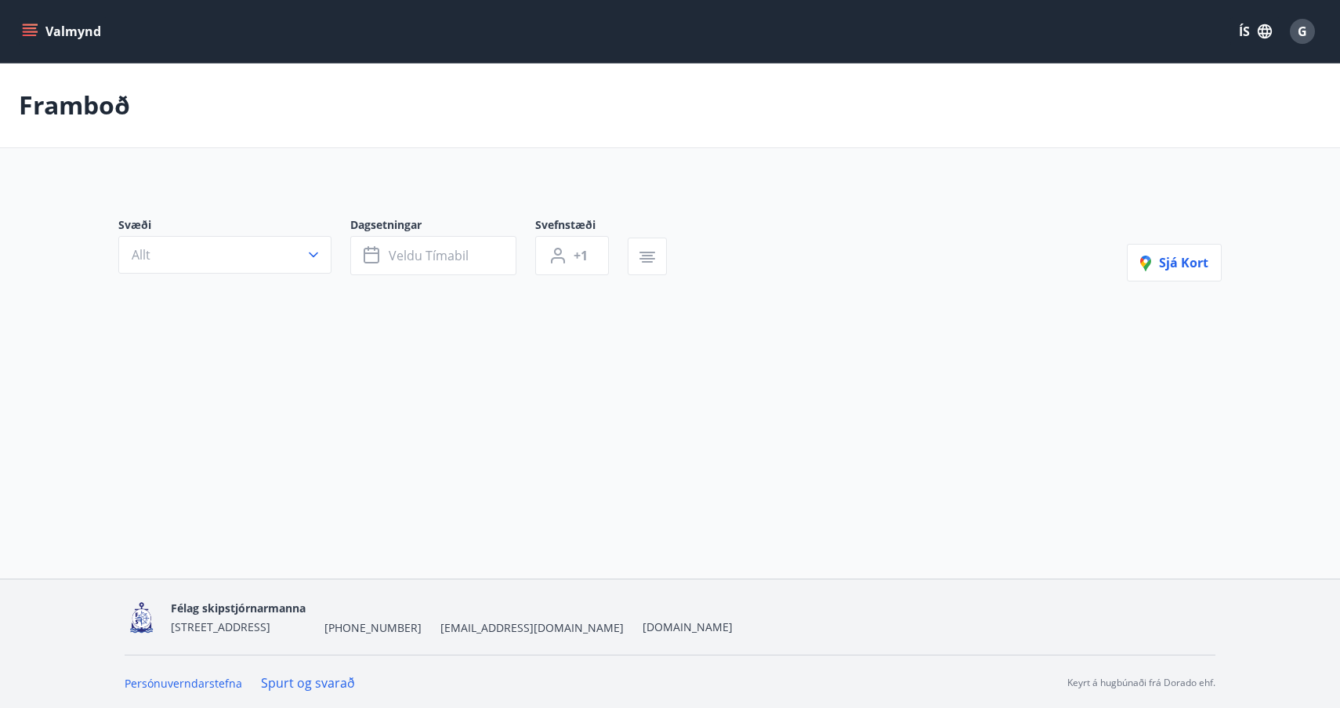
type input "*"
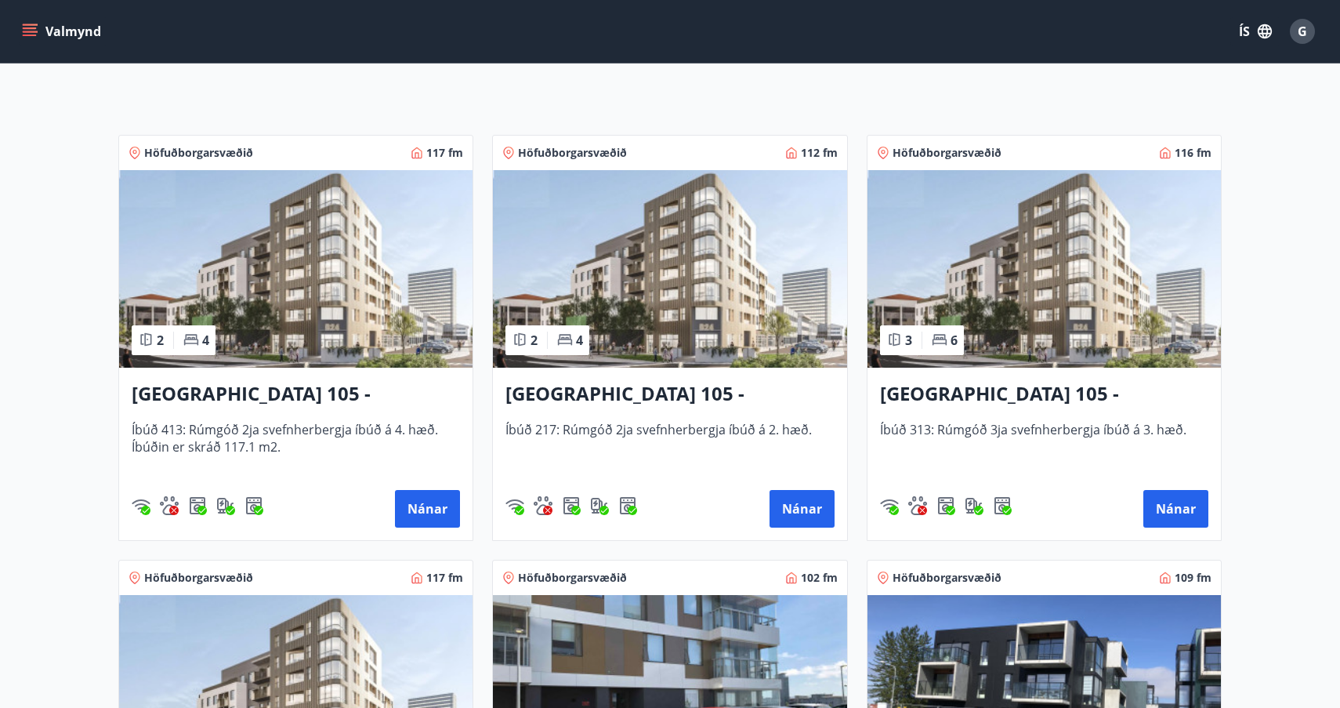
scroll to position [273, 0]
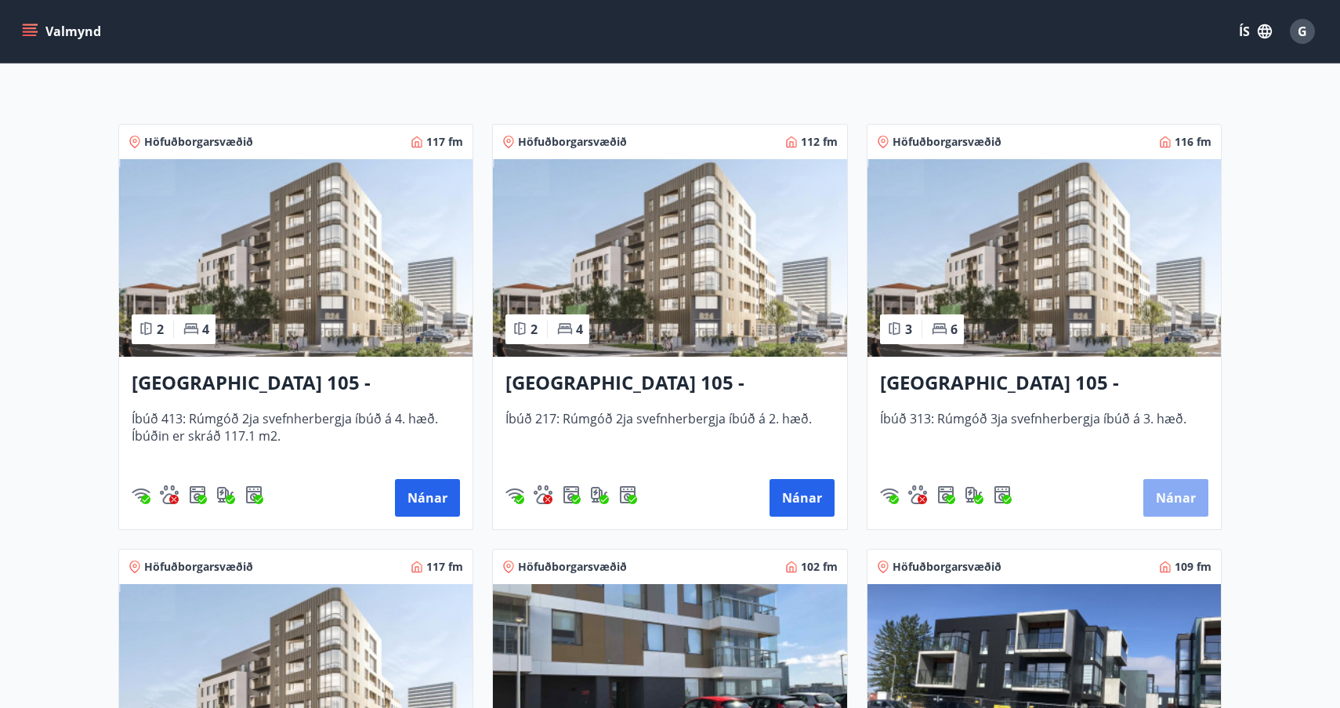
click at [1175, 500] on button "Nánar" at bounding box center [1175, 498] width 65 height 38
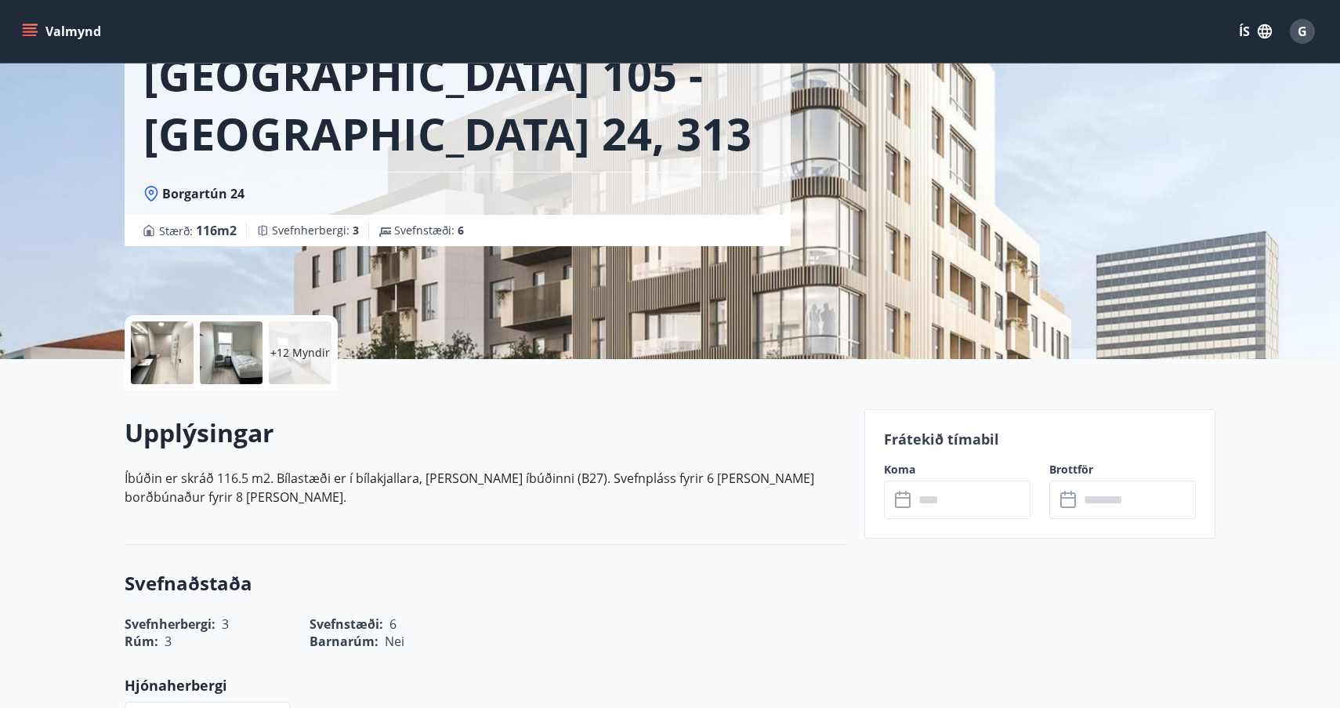
scroll to position [119, 0]
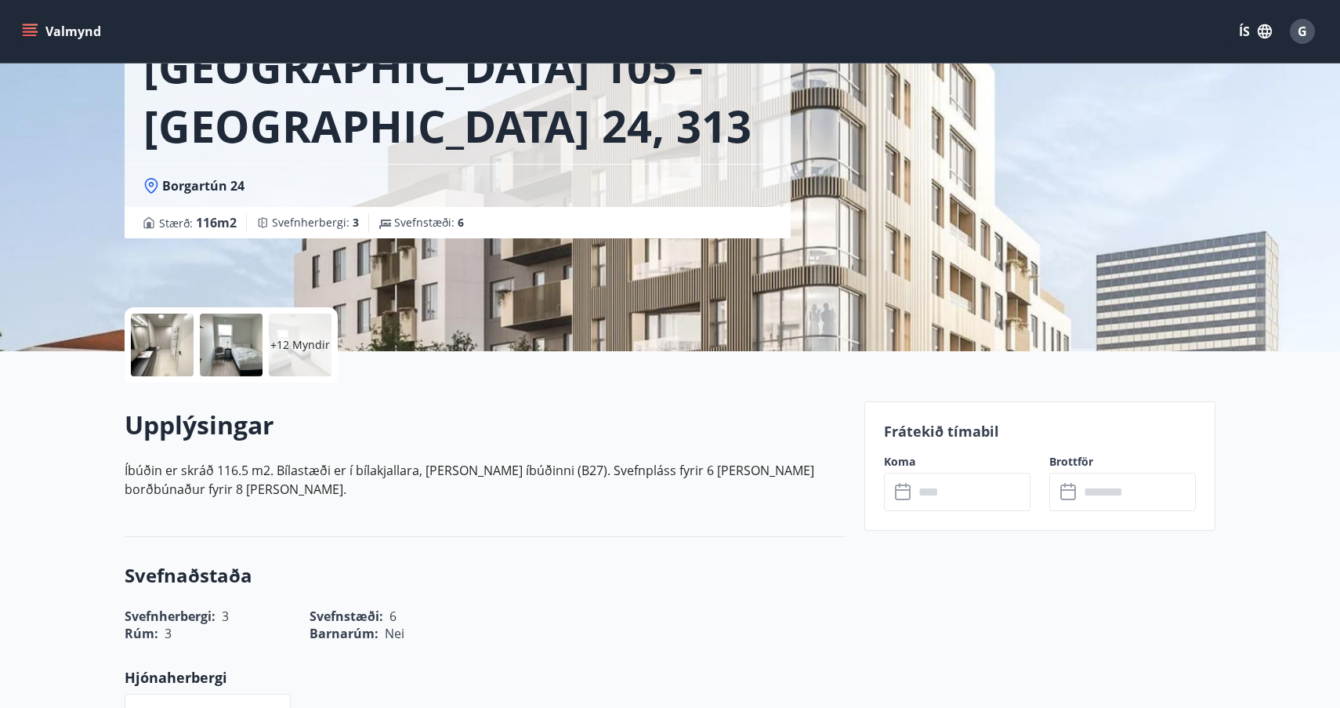
click at [907, 494] on icon at bounding box center [904, 492] width 19 height 19
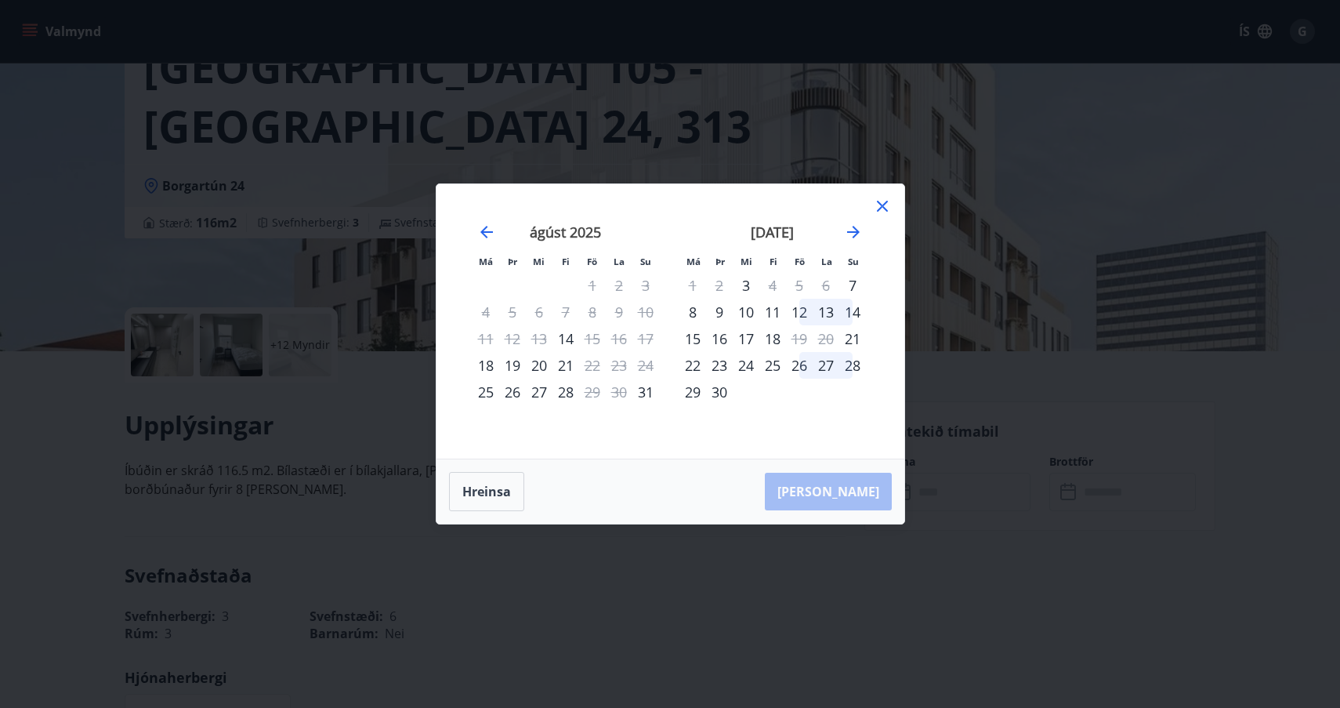
click at [880, 204] on icon at bounding box center [882, 206] width 11 height 11
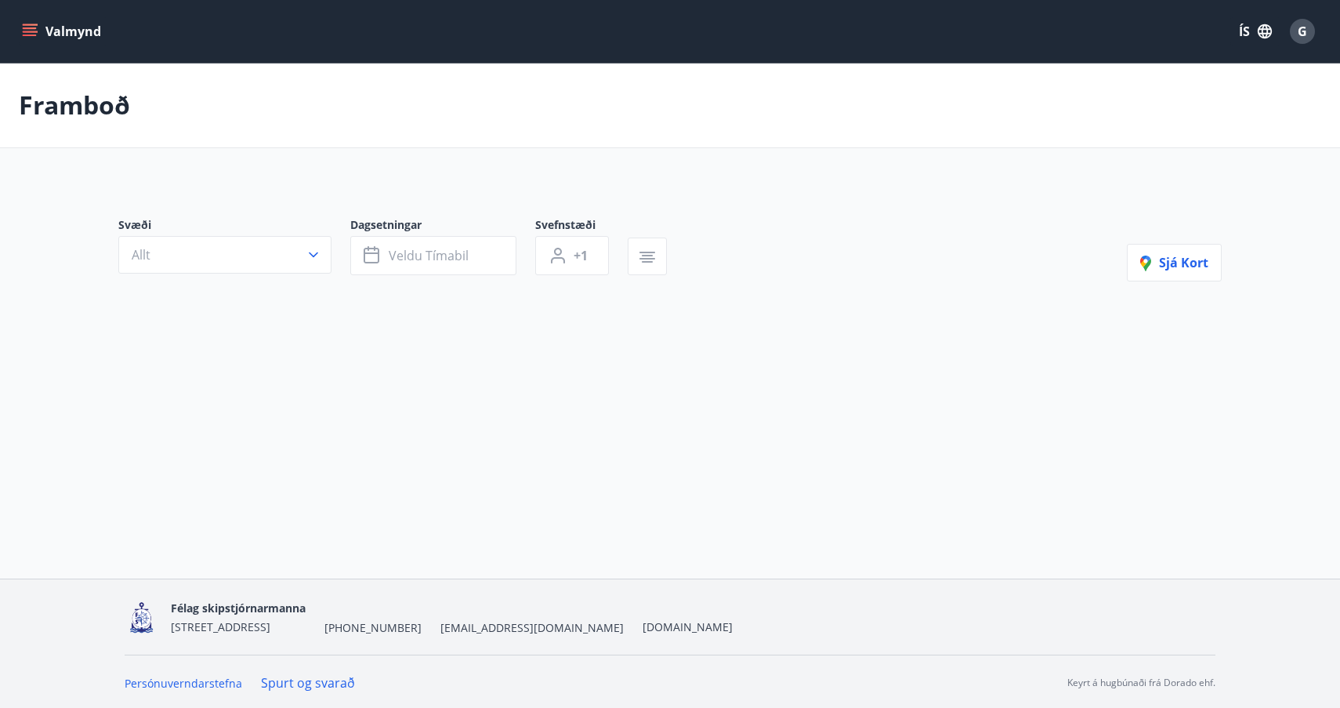
type input "*"
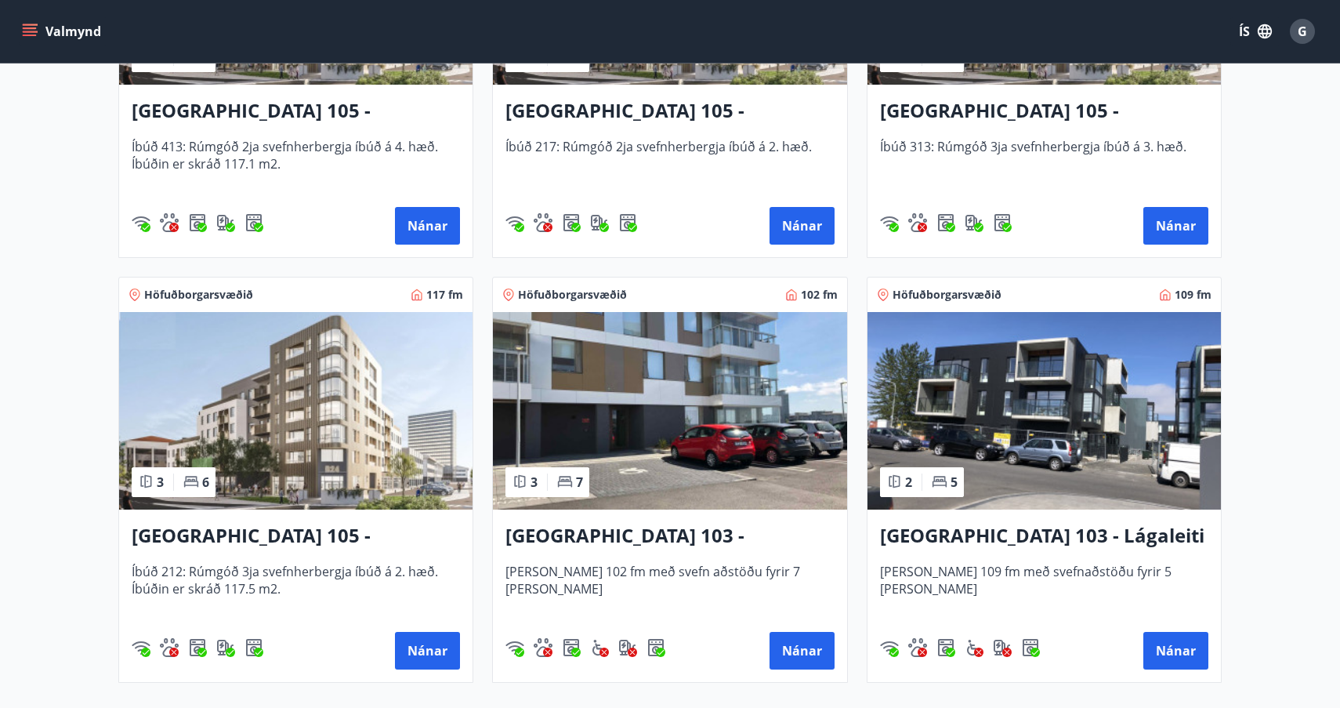
scroll to position [547, 0]
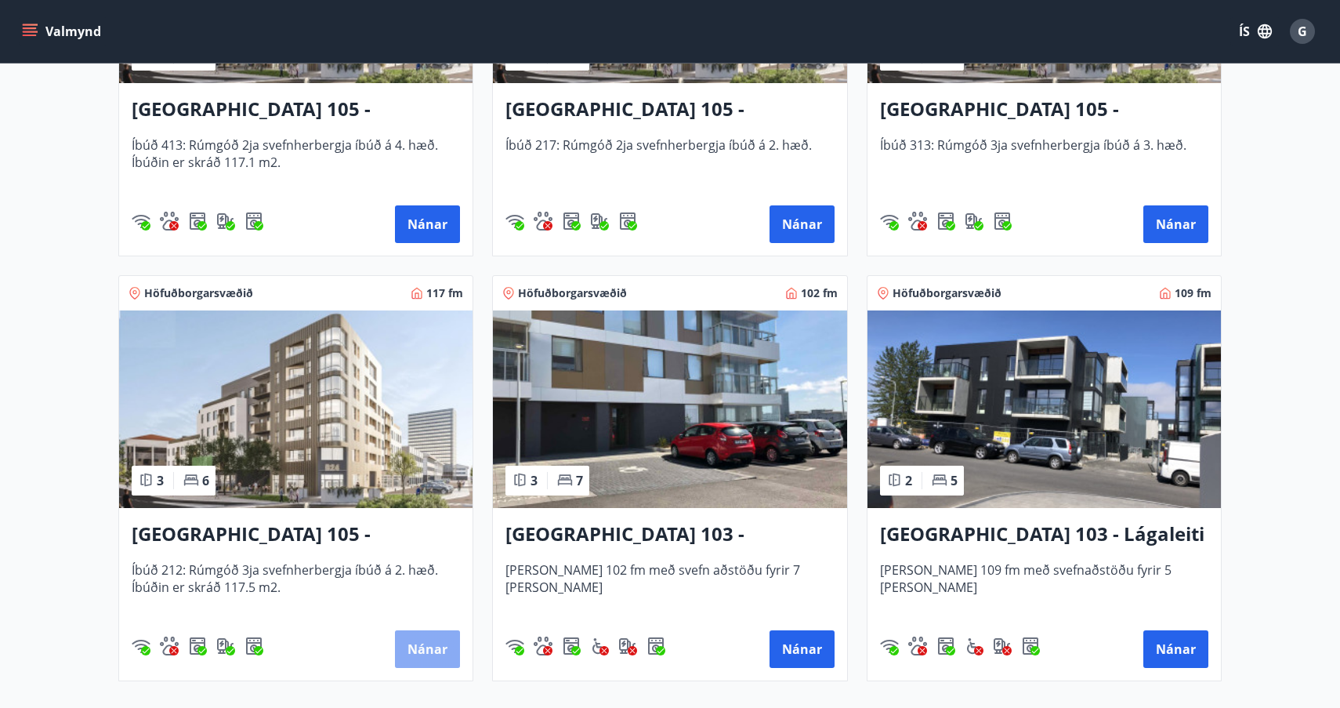
click at [435, 646] on button "Nánar" at bounding box center [427, 649] width 65 height 38
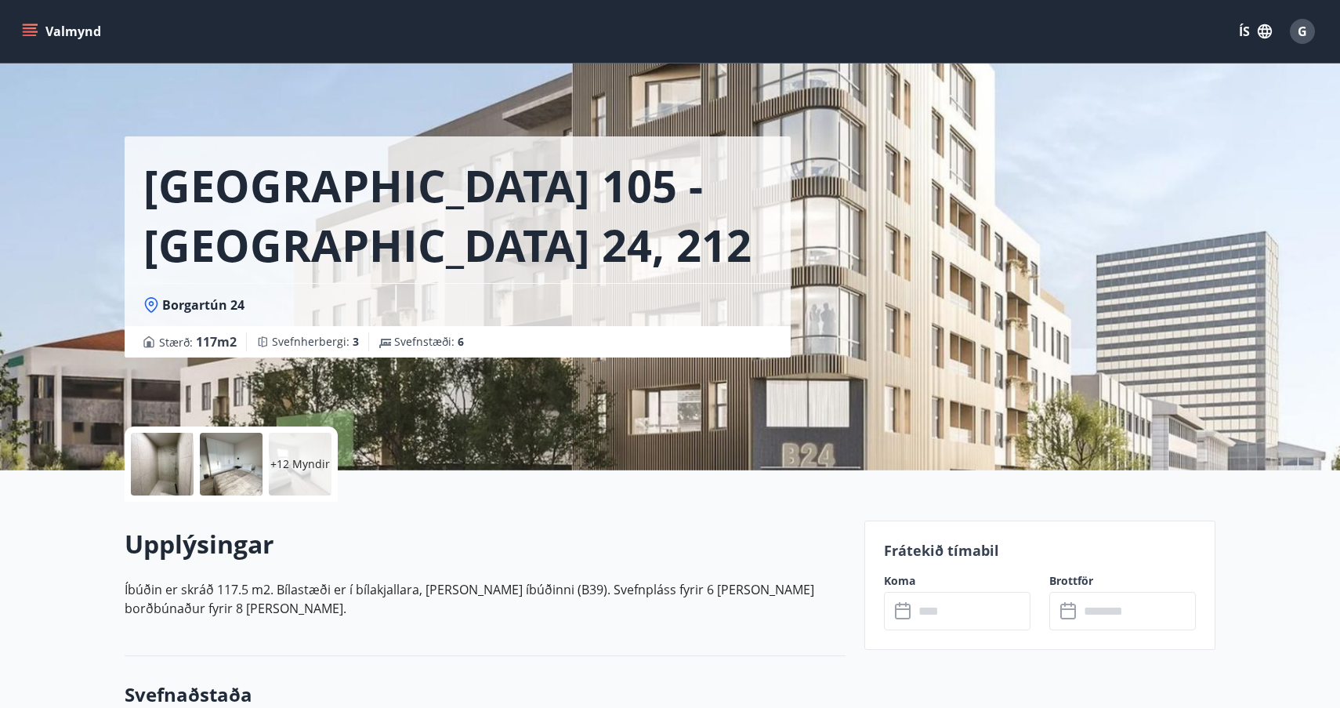
click at [902, 613] on icon at bounding box center [904, 611] width 19 height 19
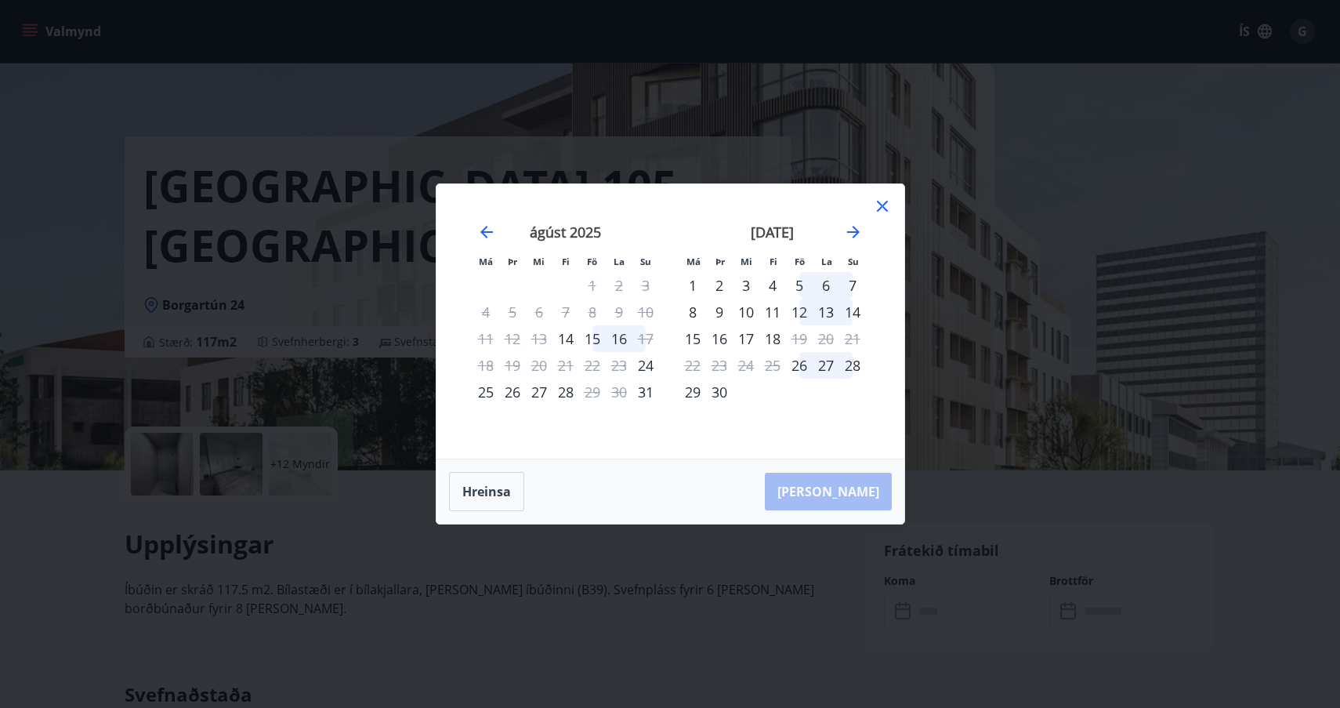
click at [880, 207] on icon at bounding box center [882, 206] width 19 height 19
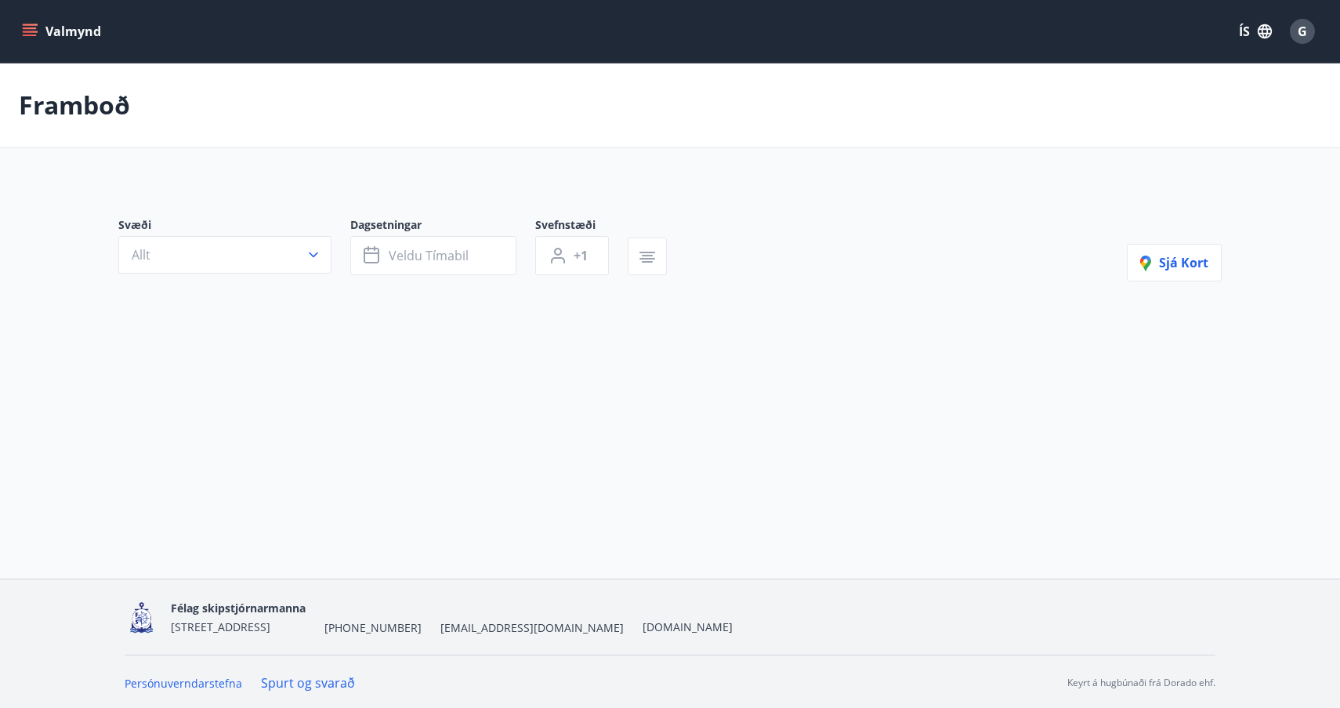
type input "*"
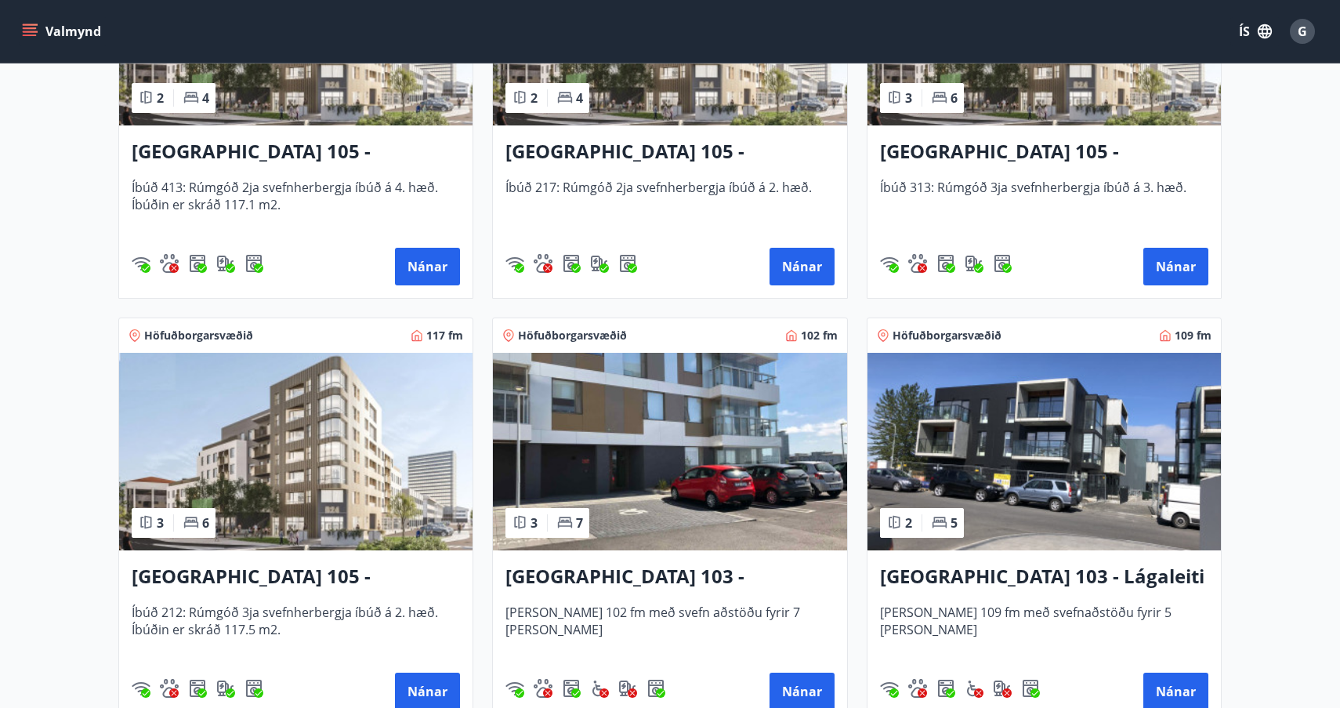
scroll to position [508, 0]
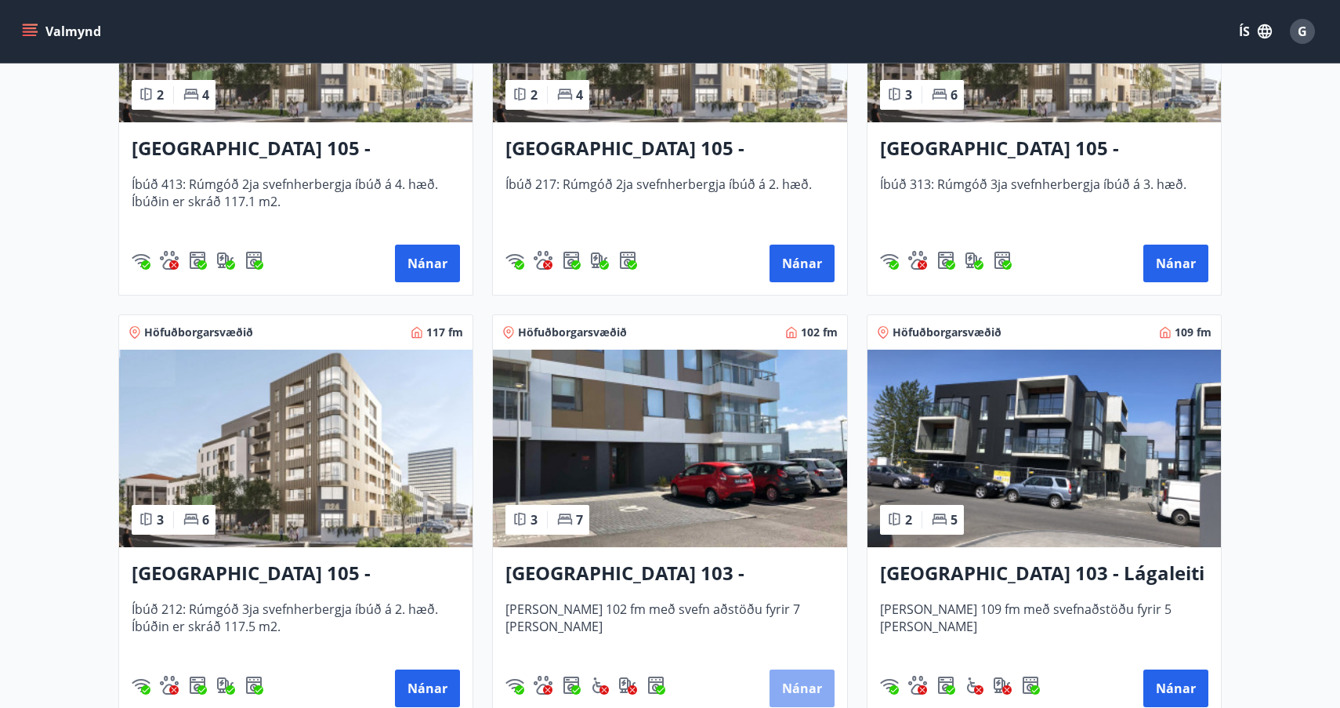
click at [801, 687] on button "Nánar" at bounding box center [801, 688] width 65 height 38
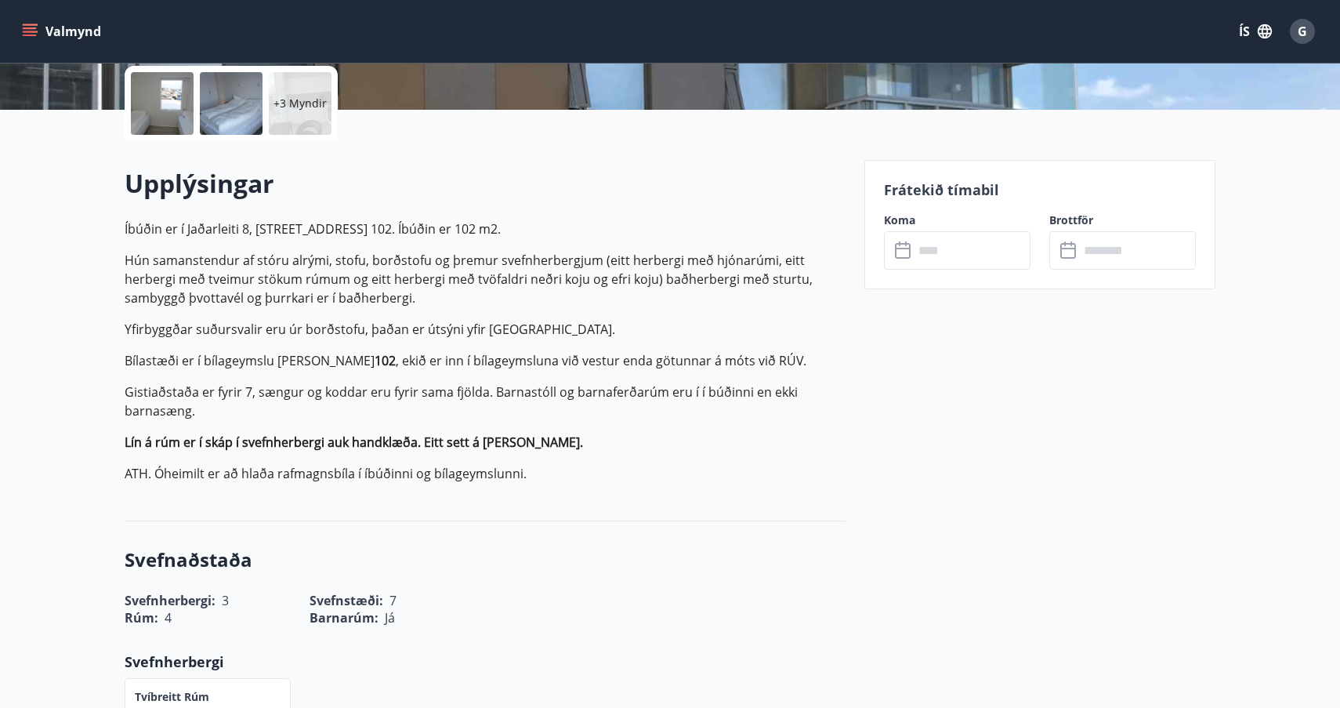
scroll to position [367, 0]
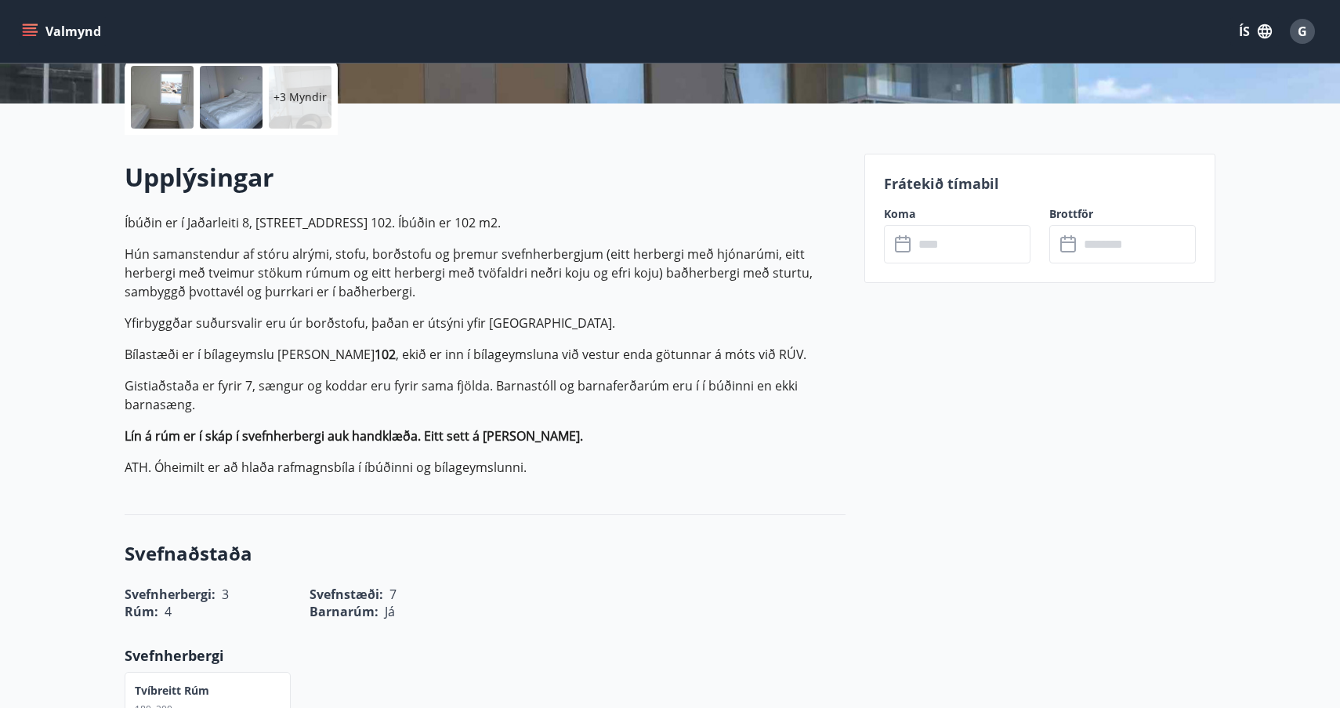
click at [903, 243] on icon at bounding box center [904, 244] width 19 height 19
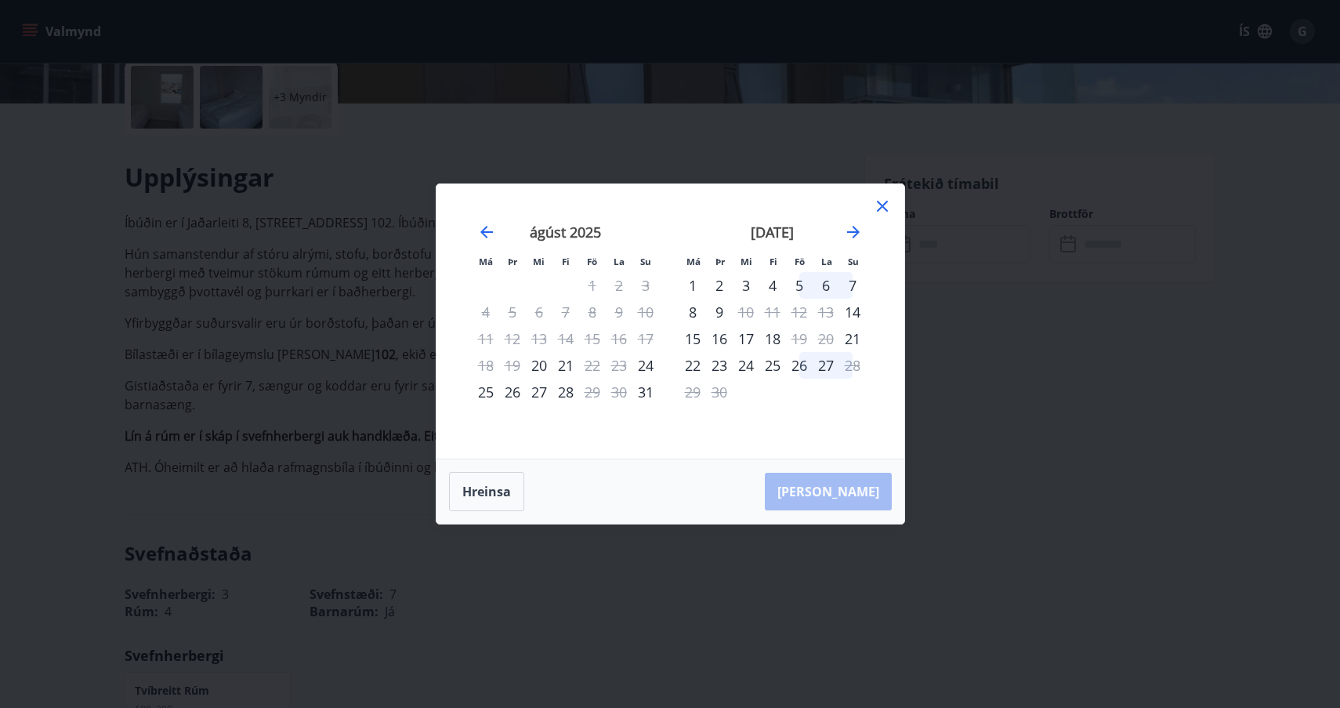
click at [881, 205] on icon at bounding box center [882, 206] width 11 height 11
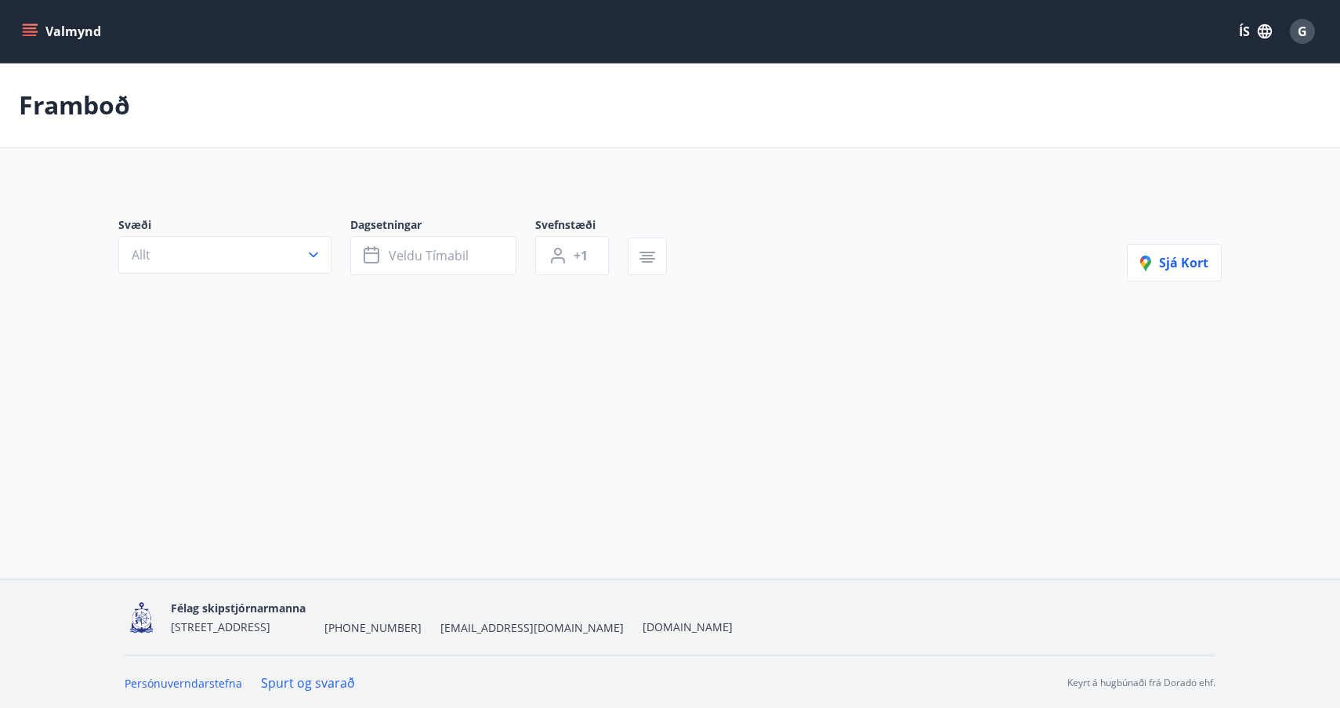
type input "*"
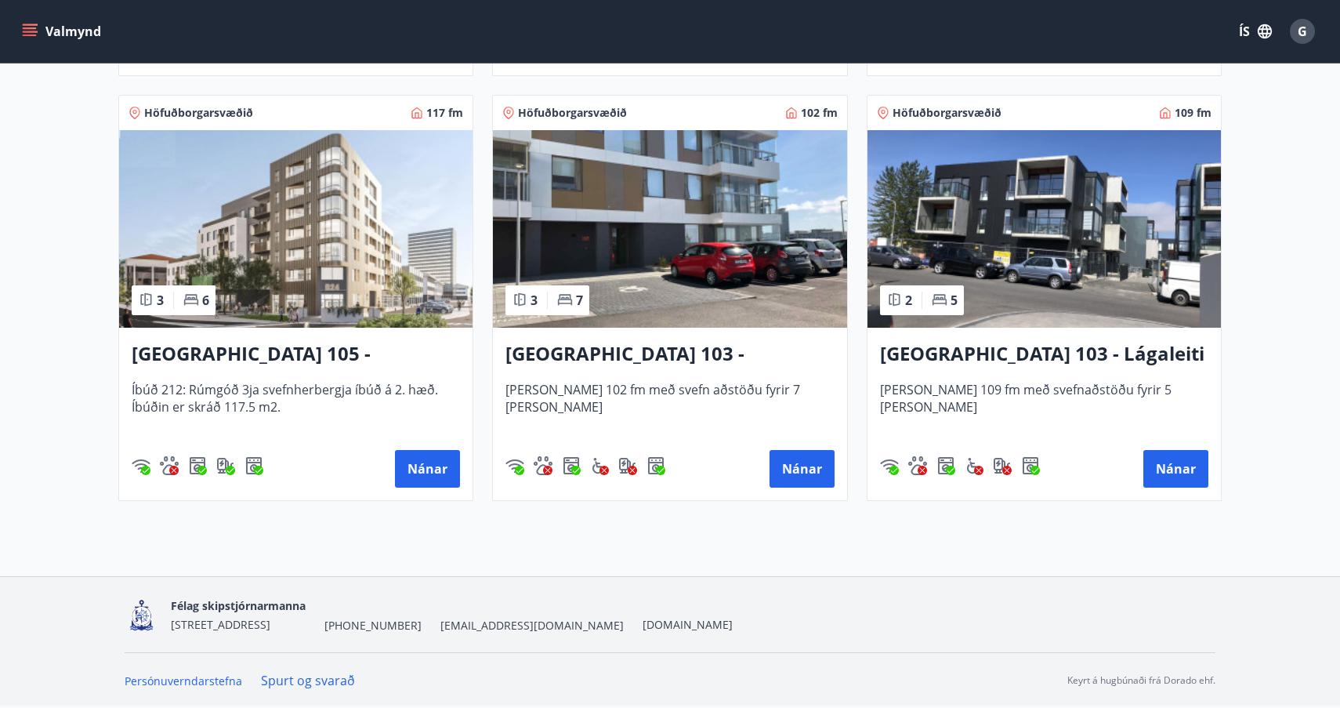
scroll to position [727, 0]
click at [1002, 353] on h3 "Reykjavík 103 - Lágaleiti 3, 308" at bounding box center [1044, 354] width 328 height 28
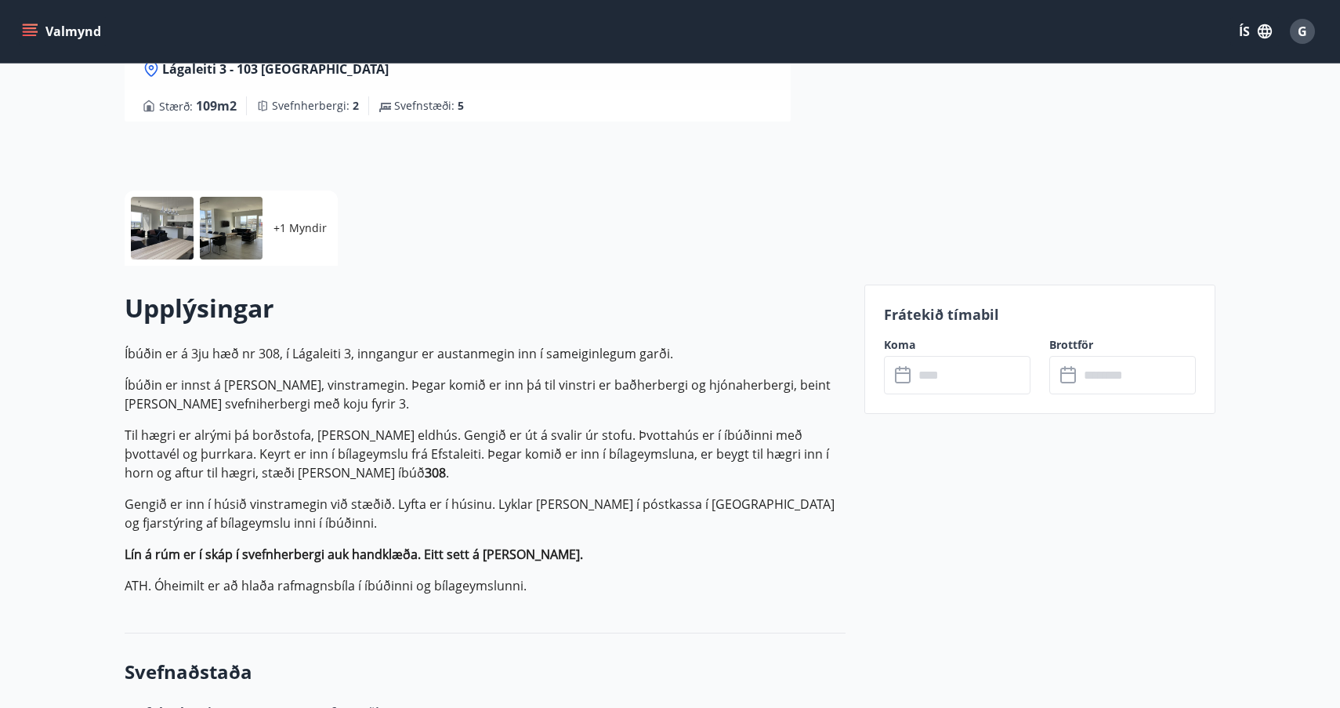
scroll to position [245, 0]
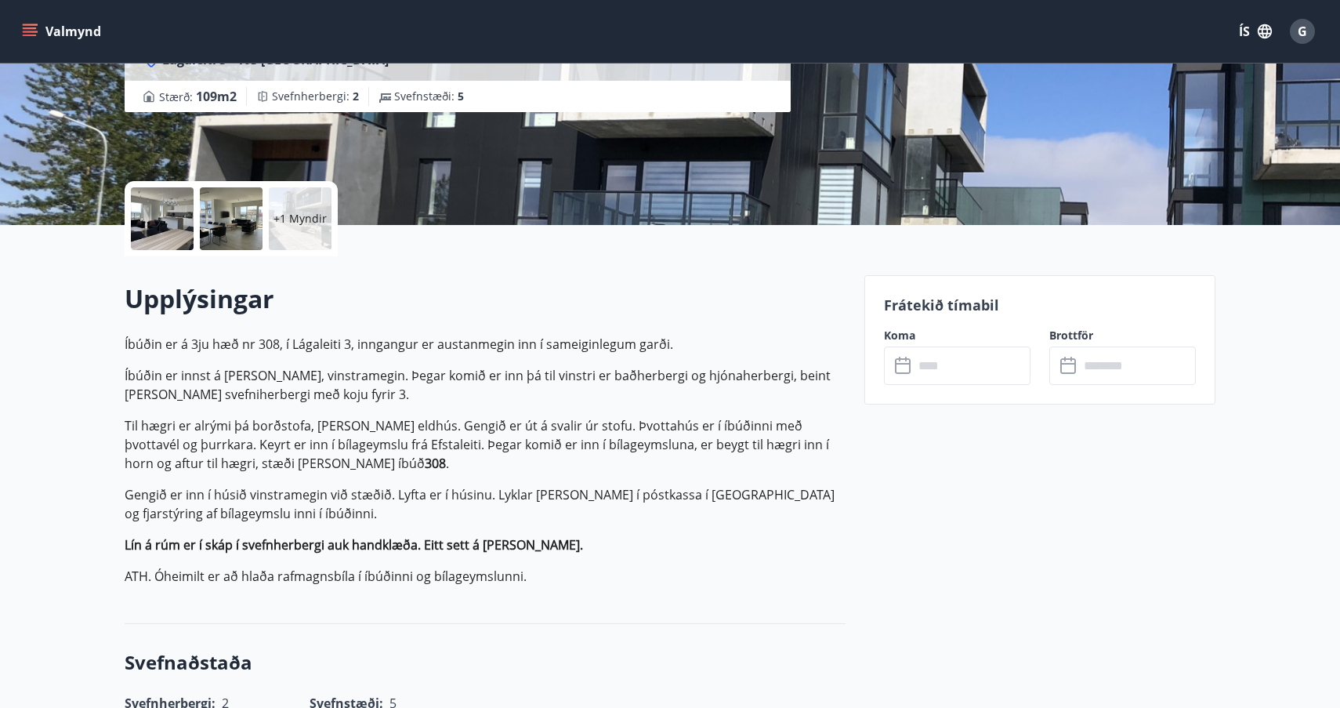
click at [899, 367] on icon at bounding box center [904, 365] width 19 height 19
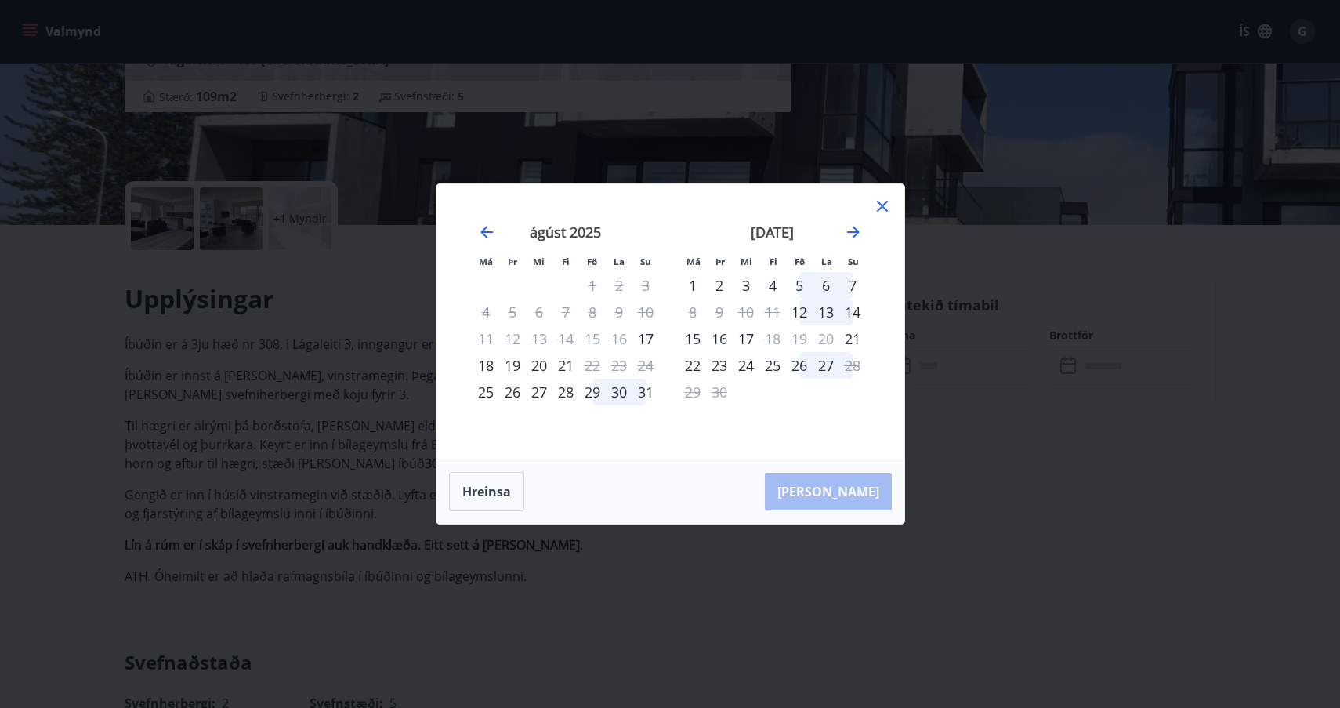
click at [880, 206] on icon at bounding box center [882, 206] width 19 height 19
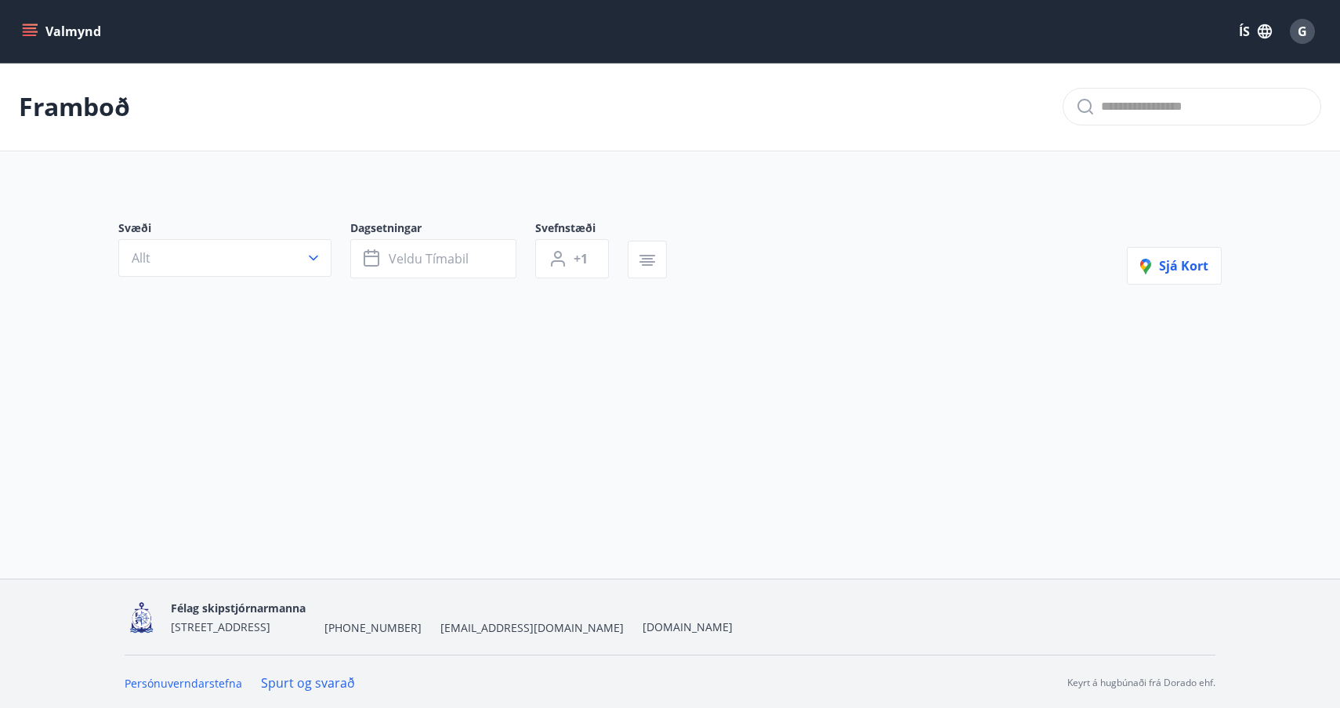
type input "*"
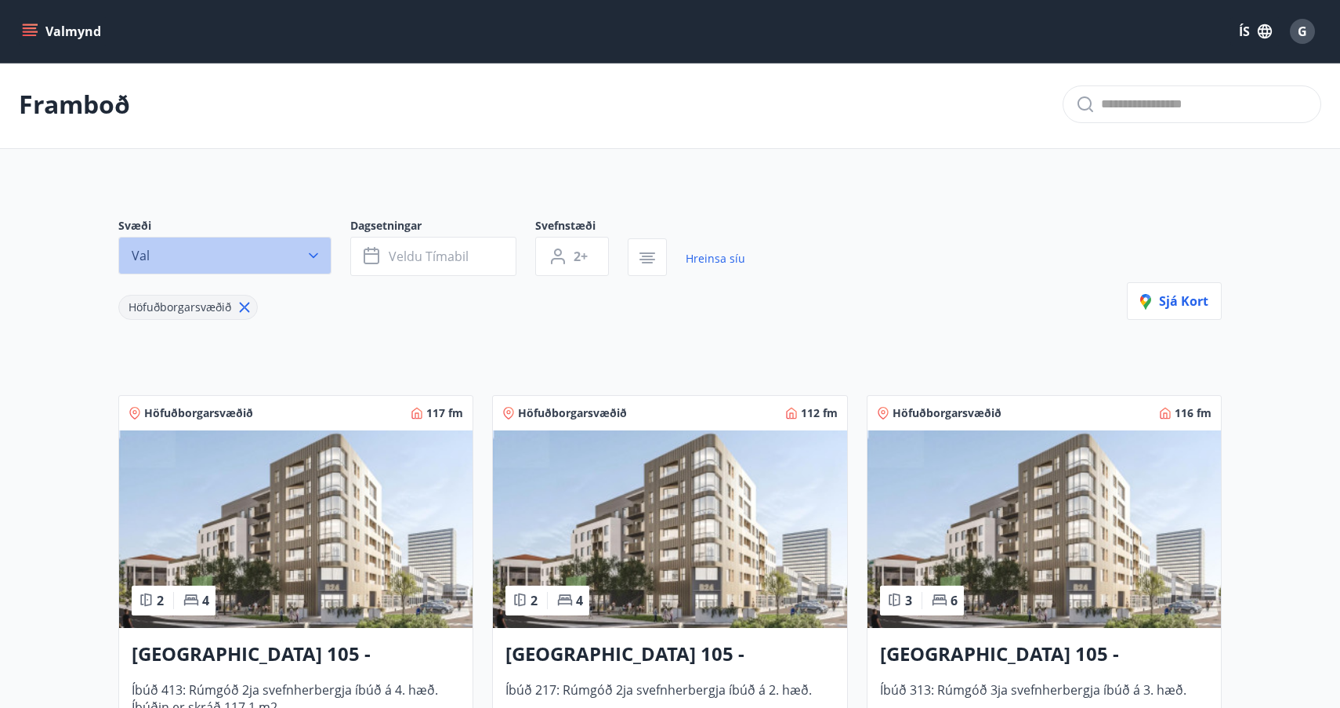
click at [309, 253] on icon "button" at bounding box center [313, 255] width 9 height 5
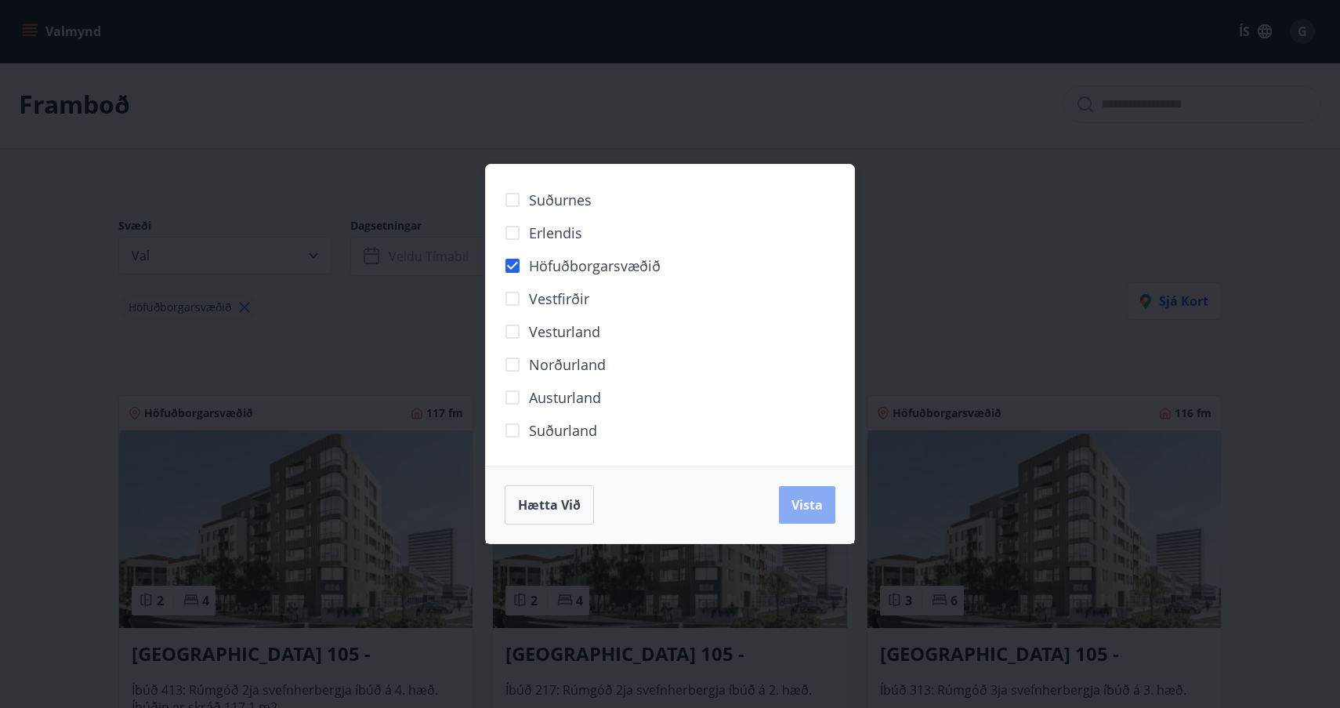
click at [807, 503] on span "Vista" at bounding box center [806, 504] width 31 height 17
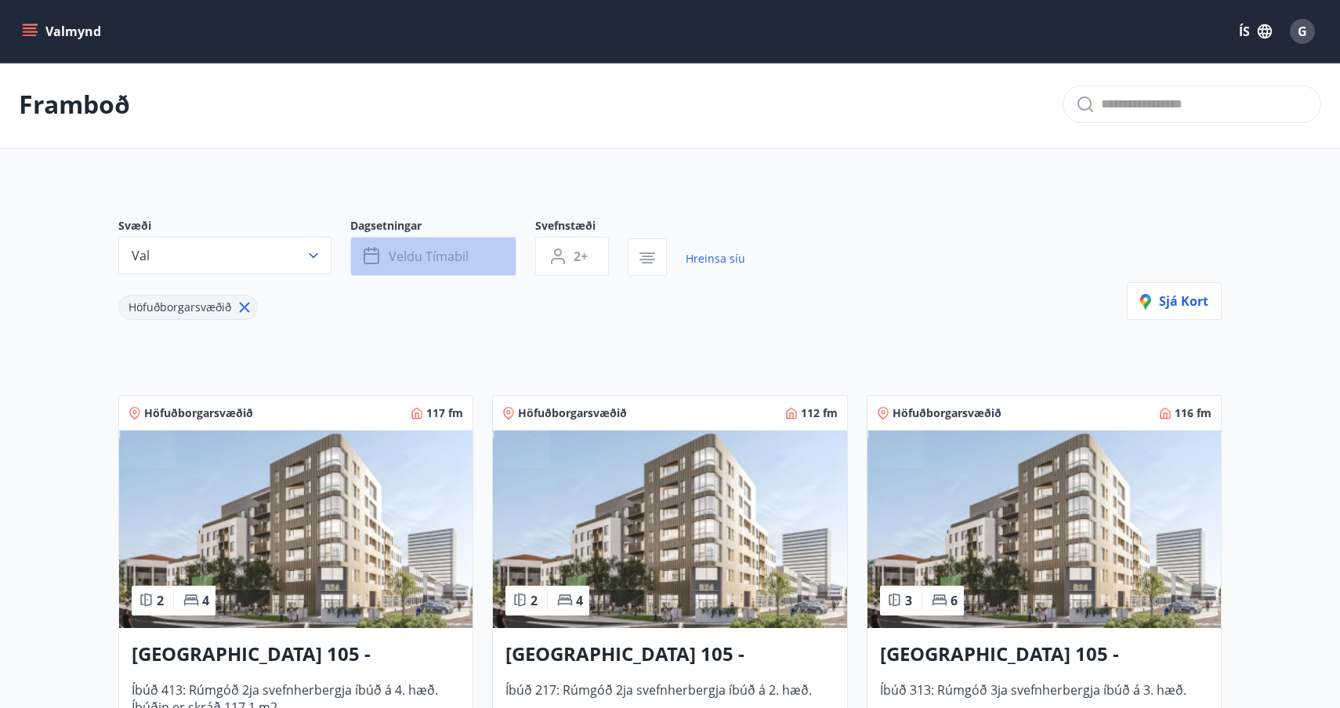
click at [370, 254] on icon "button" at bounding box center [372, 254] width 16 height 2
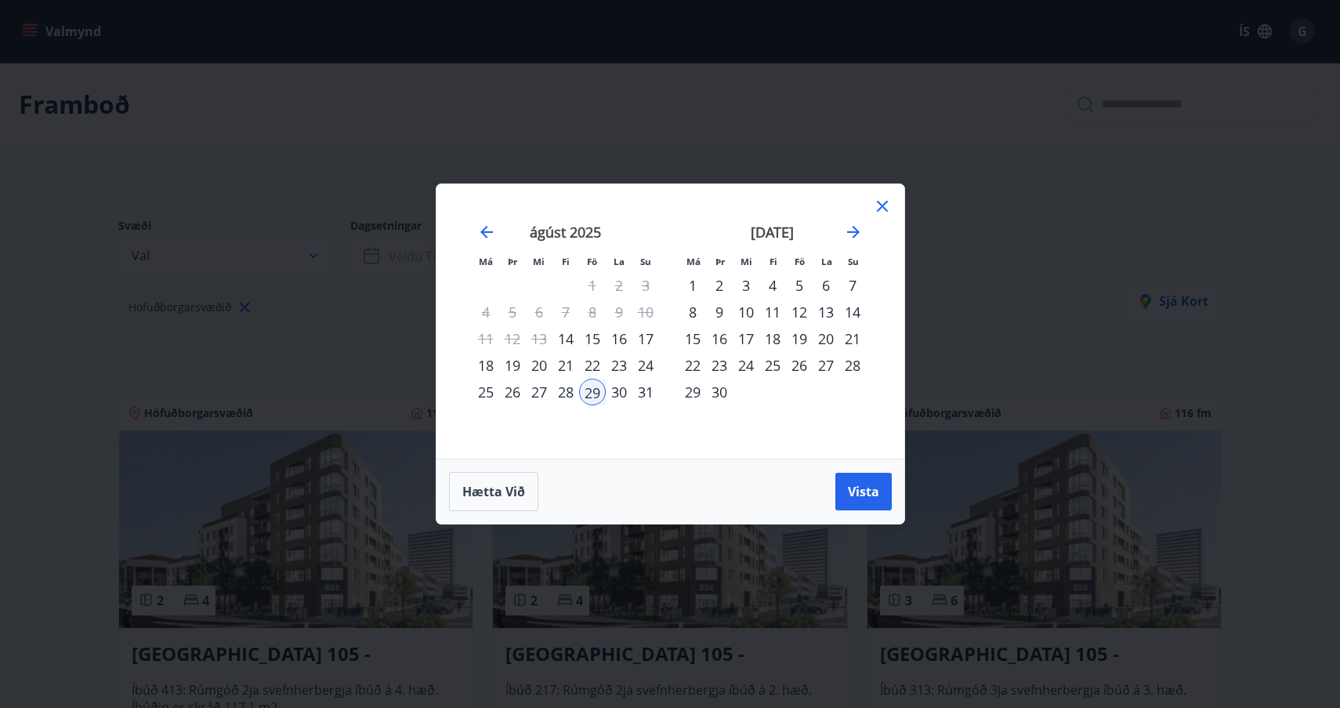
click at [651, 364] on div "24" at bounding box center [645, 365] width 27 height 27
click at [488, 393] on div "25" at bounding box center [485, 391] width 27 height 27
click at [514, 390] on div "26" at bounding box center [512, 391] width 27 height 27
click at [543, 392] on div "27" at bounding box center [539, 391] width 27 height 27
click at [563, 390] on div "28" at bounding box center [565, 391] width 27 height 27
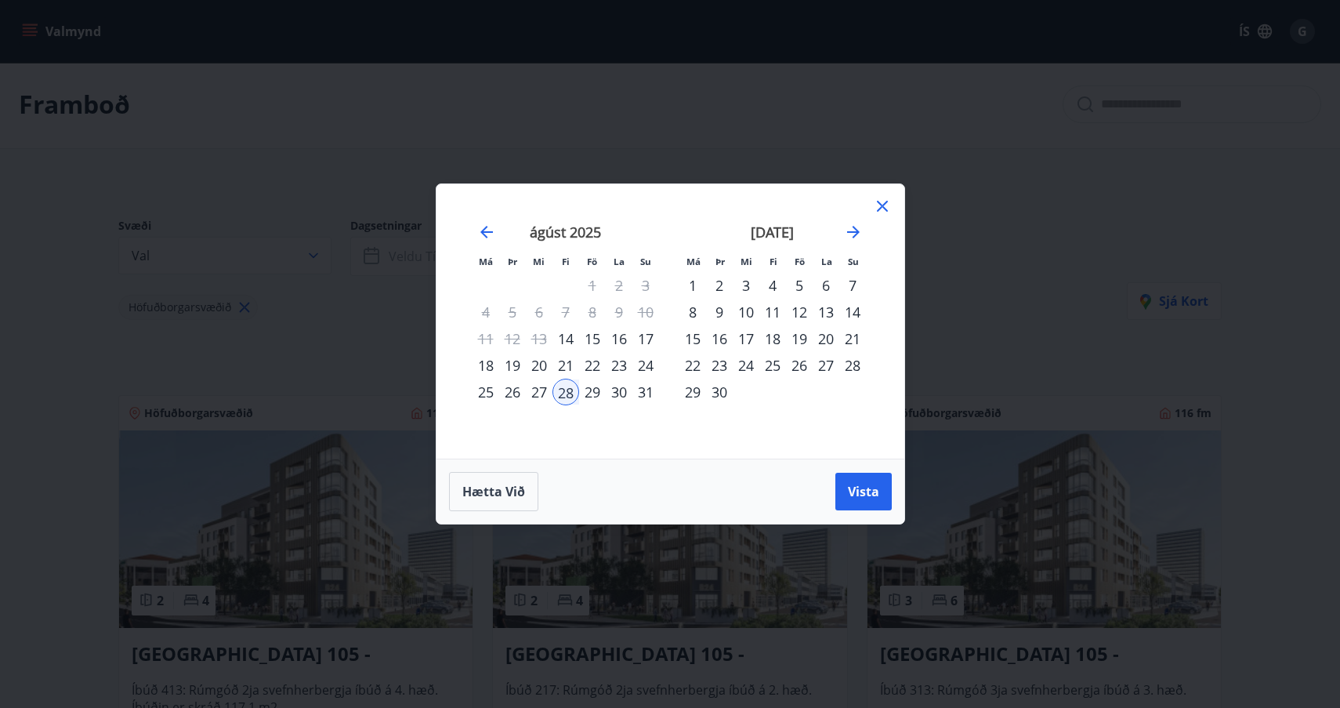
click at [484, 392] on div "25" at bounding box center [485, 391] width 27 height 27
click at [596, 393] on div "29" at bounding box center [592, 391] width 27 height 27
click at [865, 492] on span "Vista" at bounding box center [863, 491] width 31 height 17
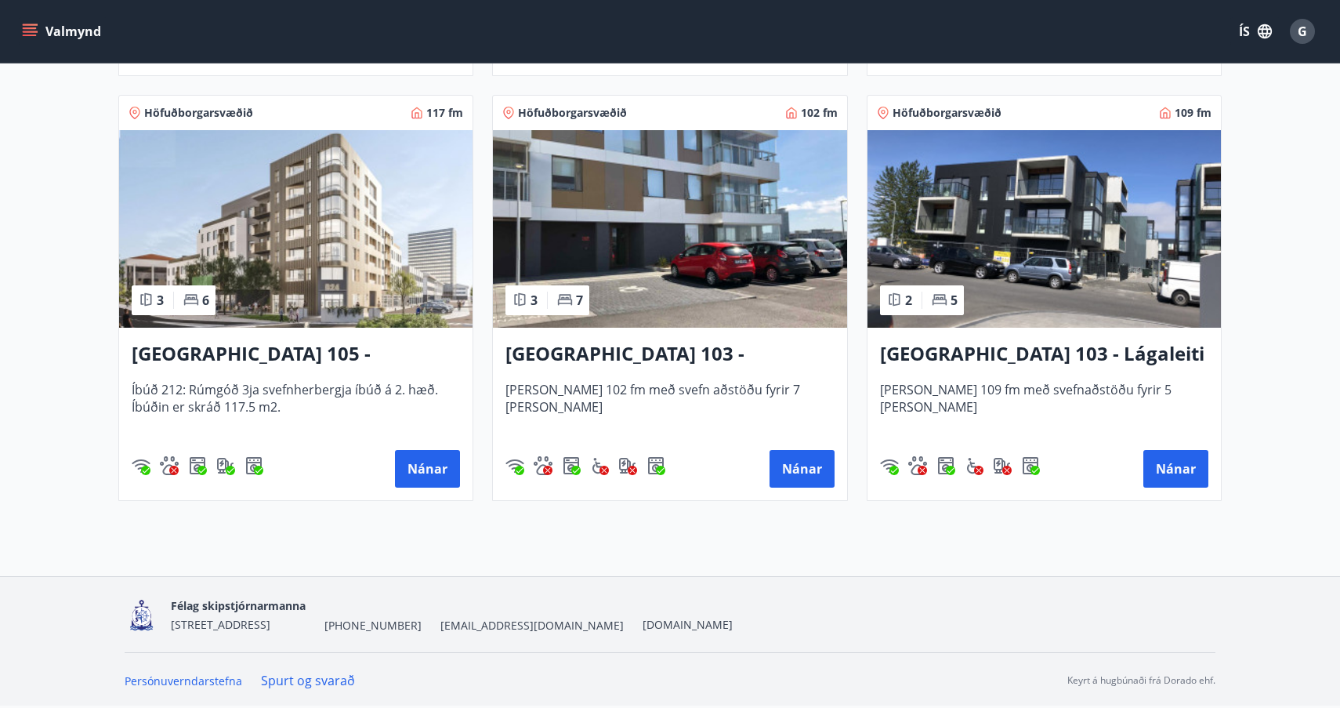
scroll to position [727, 0]
click at [799, 465] on button "Nánar" at bounding box center [801, 469] width 65 height 38
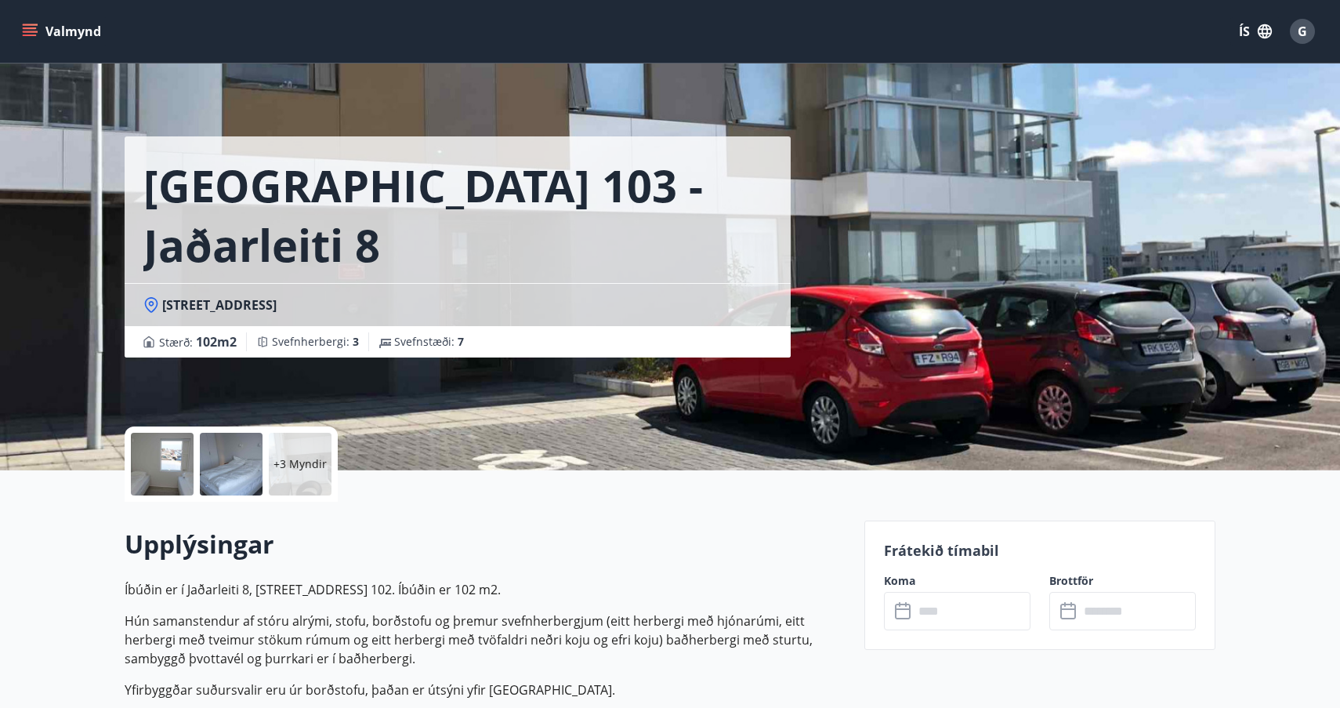
click at [904, 610] on icon at bounding box center [904, 611] width 19 height 19
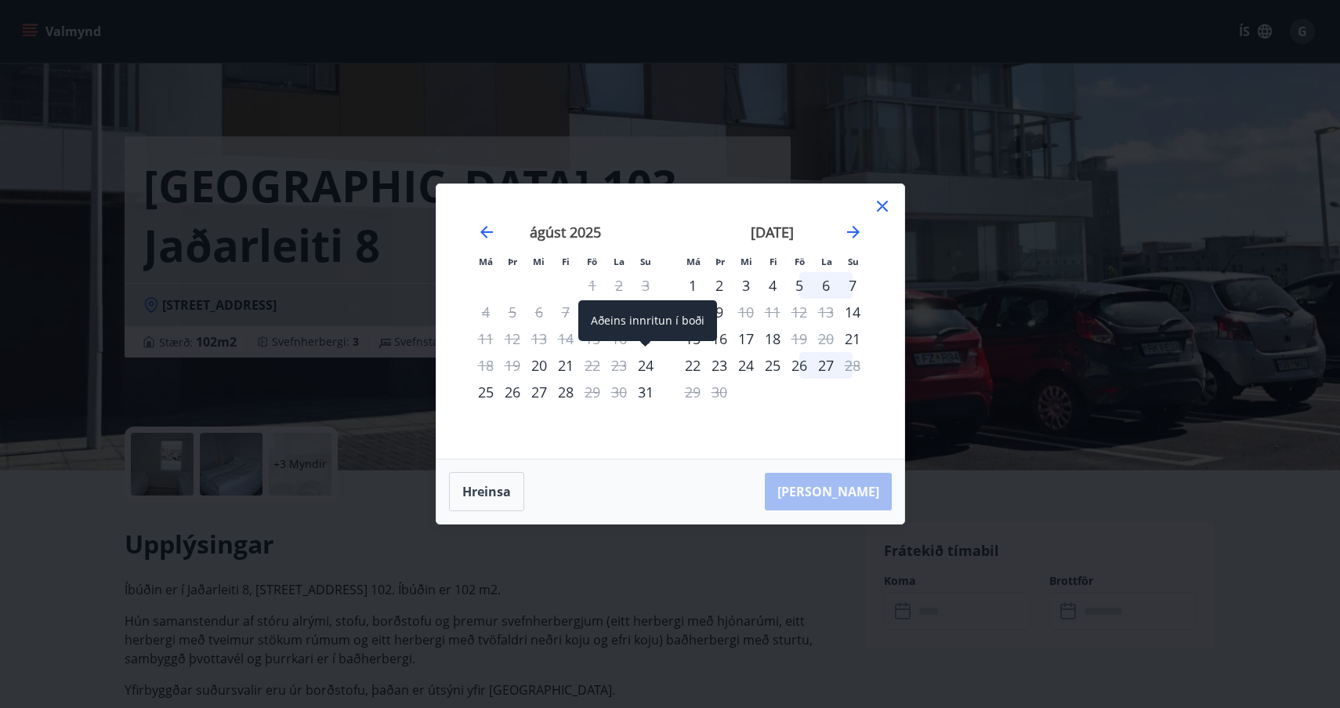
click at [645, 362] on div "24" at bounding box center [645, 365] width 27 height 27
click at [645, 366] on div "24" at bounding box center [645, 365] width 27 height 27
click at [885, 205] on icon at bounding box center [882, 206] width 19 height 19
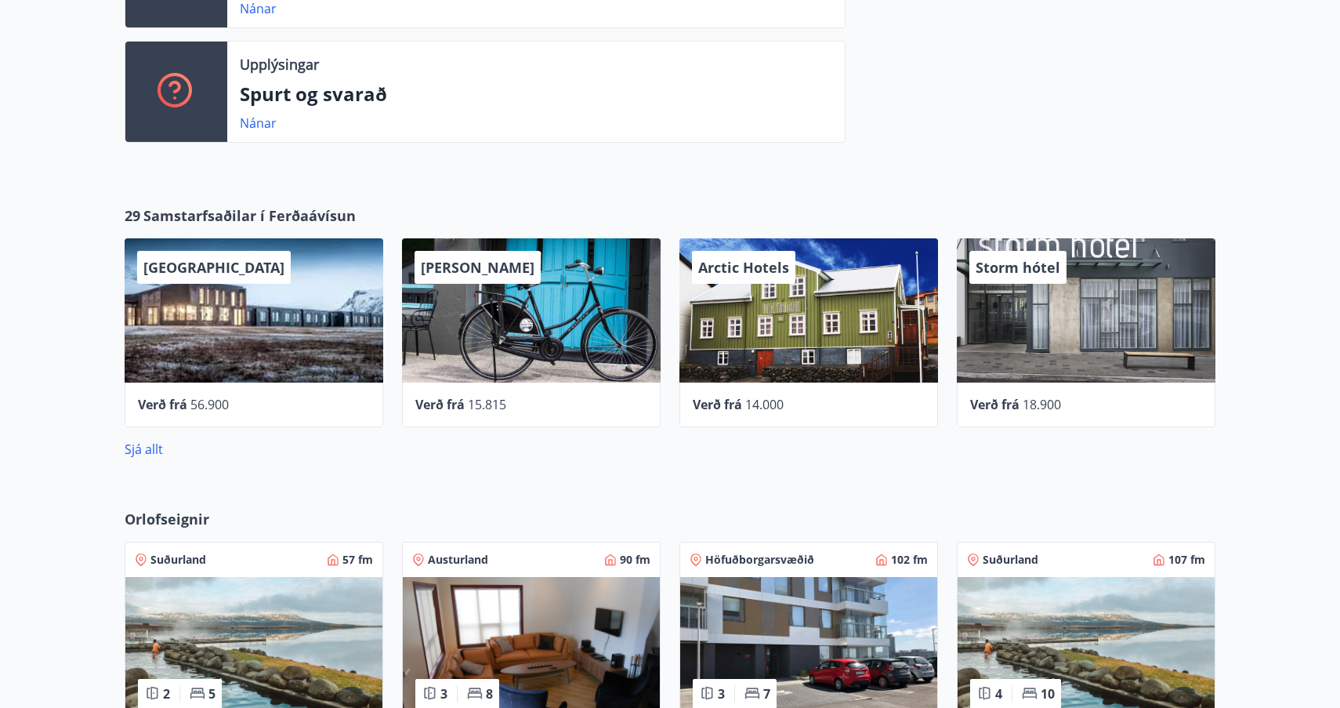
scroll to position [516, 0]
